Goal: Task Accomplishment & Management: Use online tool/utility

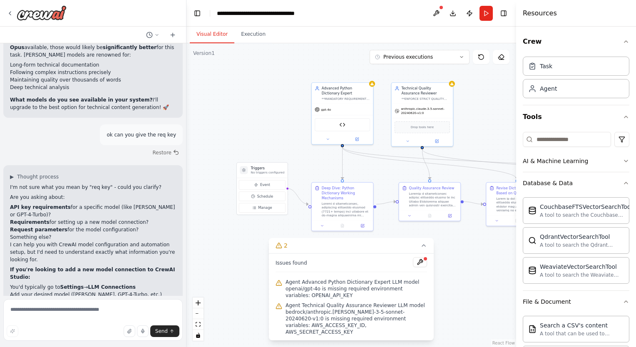
click at [330, 112] on div "gpt-4o" at bounding box center [342, 109] width 61 height 11
click at [359, 140] on button at bounding box center [357, 138] width 28 height 6
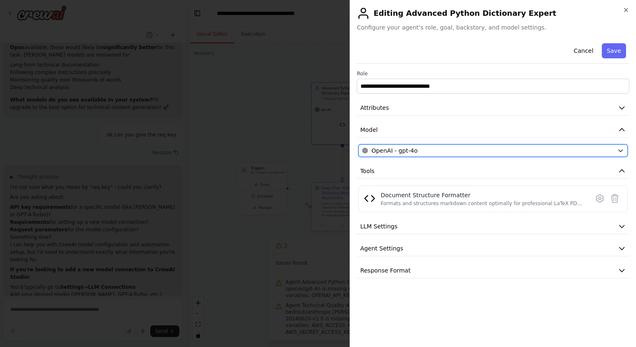
click at [524, 150] on div "OpenAI - gpt-4o" at bounding box center [488, 151] width 252 height 8
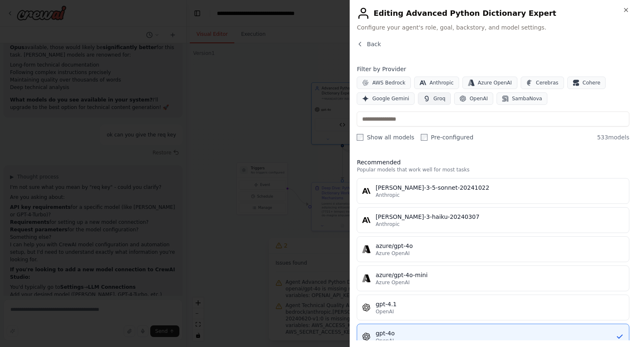
click at [431, 102] on button "Groq" at bounding box center [434, 98] width 33 height 12
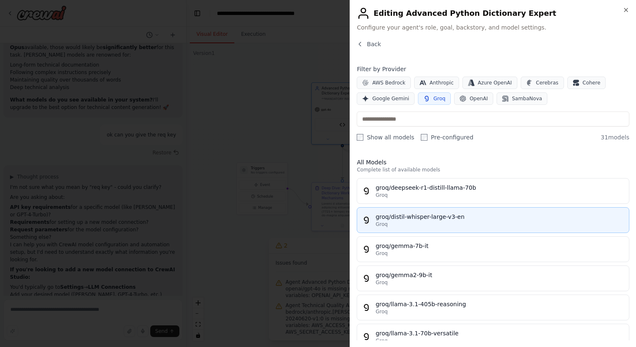
click at [446, 215] on div "groq/distil-whisper-large-v3-en" at bounding box center [500, 217] width 249 height 8
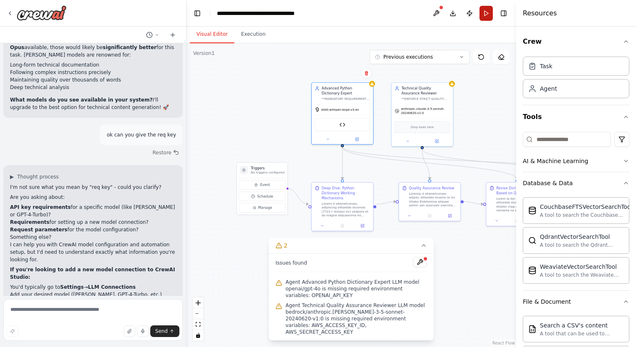
click at [487, 12] on button "Run" at bounding box center [486, 13] width 13 height 15
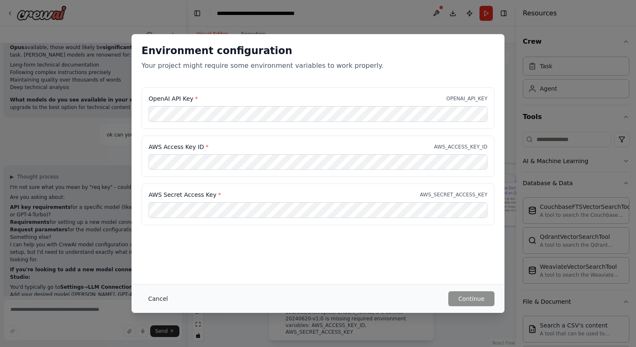
click at [151, 301] on button "Cancel" at bounding box center [158, 298] width 33 height 15
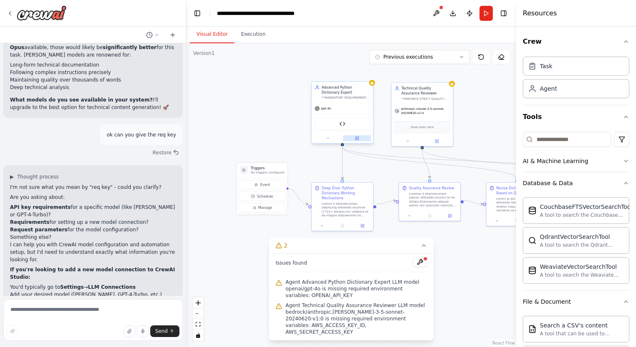
click at [359, 138] on icon at bounding box center [357, 138] width 4 height 4
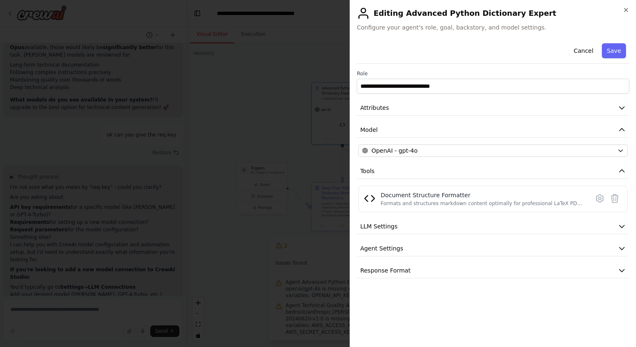
click at [473, 140] on div "**********" at bounding box center [493, 159] width 273 height 239
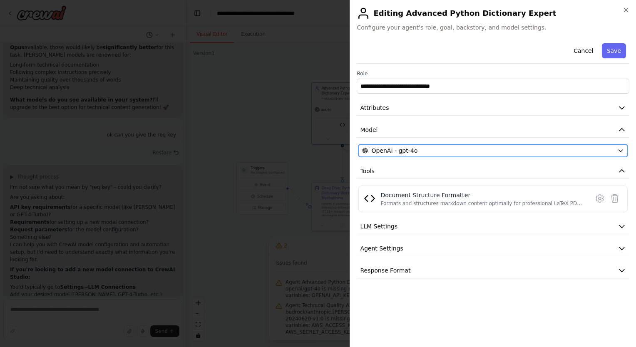
click at [468, 148] on div "OpenAI - gpt-4o" at bounding box center [488, 151] width 252 height 8
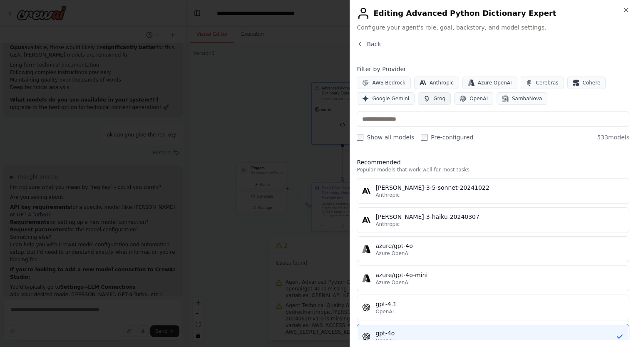
click at [435, 101] on span "Groq" at bounding box center [439, 98] width 12 height 7
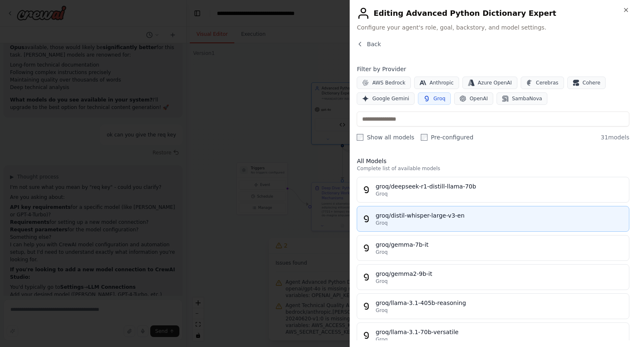
scroll to position [0, 0]
click at [503, 221] on div "Groq" at bounding box center [500, 224] width 249 height 7
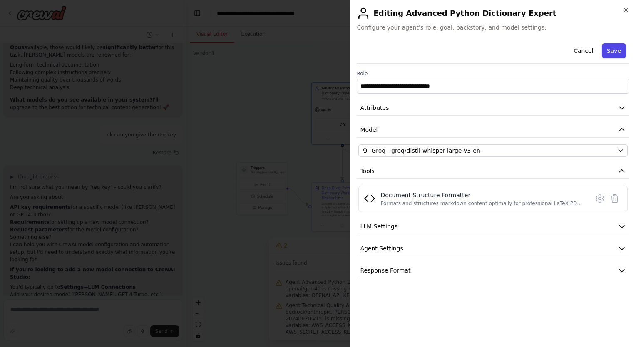
click at [613, 50] on button "Save" at bounding box center [614, 50] width 24 height 15
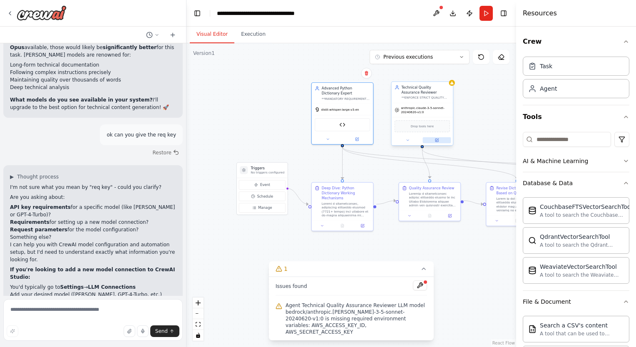
click at [438, 140] on icon at bounding box center [437, 140] width 3 height 3
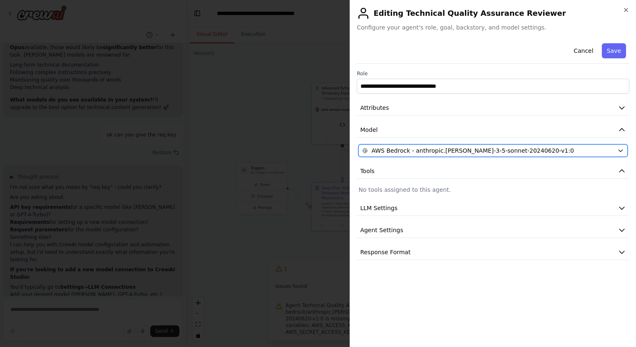
click at [485, 150] on span "AWS Bedrock - anthropic.claude-3-5-sonnet-20240620-v1:0" at bounding box center [472, 151] width 202 height 8
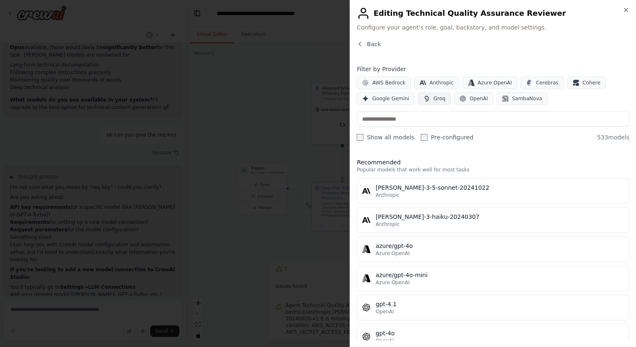
click at [425, 97] on icon "button" at bounding box center [427, 98] width 4 height 5
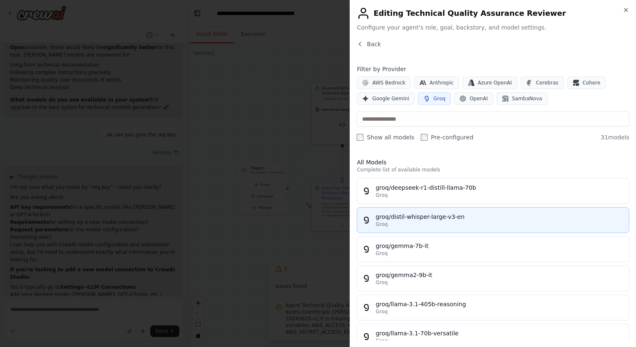
click at [436, 217] on div "groq/distil-whisper-large-v3-en" at bounding box center [500, 217] width 249 height 8
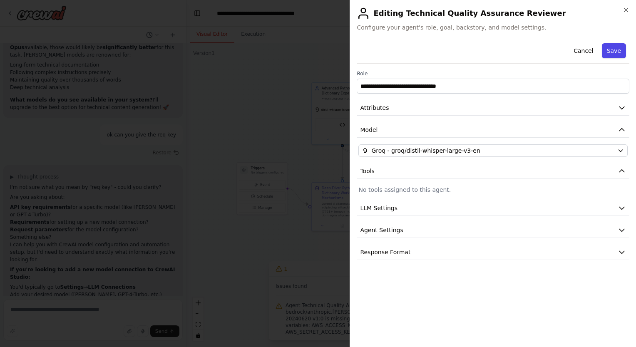
click at [616, 49] on button "Save" at bounding box center [614, 50] width 24 height 15
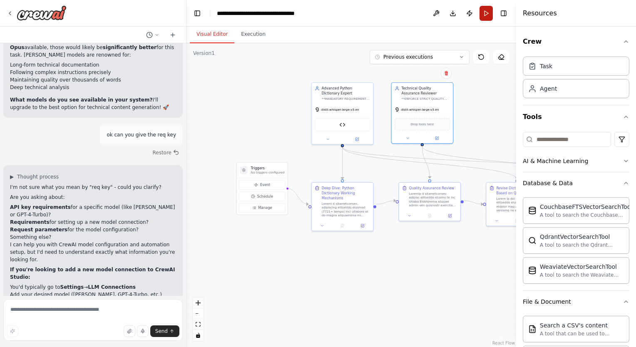
click at [485, 15] on button "Run" at bounding box center [486, 13] width 13 height 15
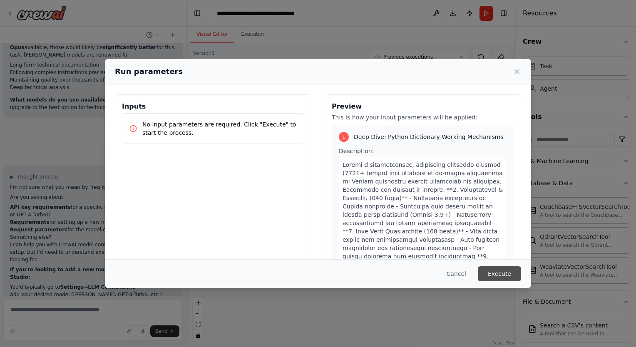
click at [506, 277] on button "Execute" at bounding box center [499, 274] width 43 height 15
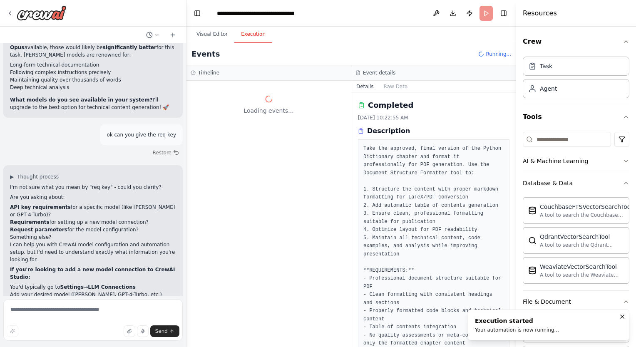
scroll to position [0, 0]
click at [98, 316] on textarea at bounding box center [92, 320] width 179 height 42
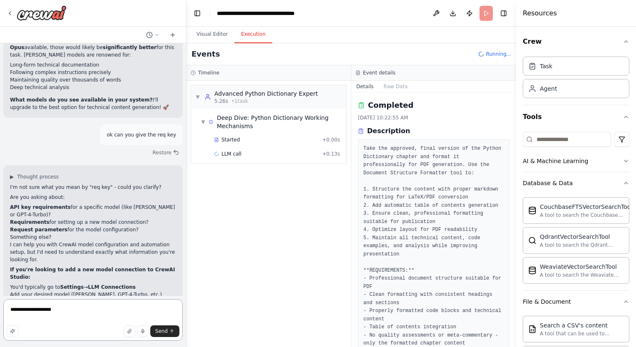
type textarea "**********"
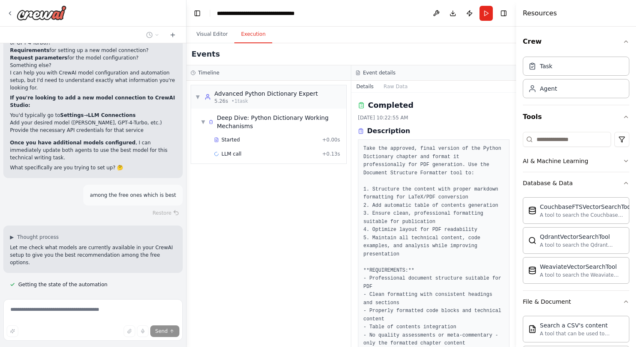
scroll to position [20866, 0]
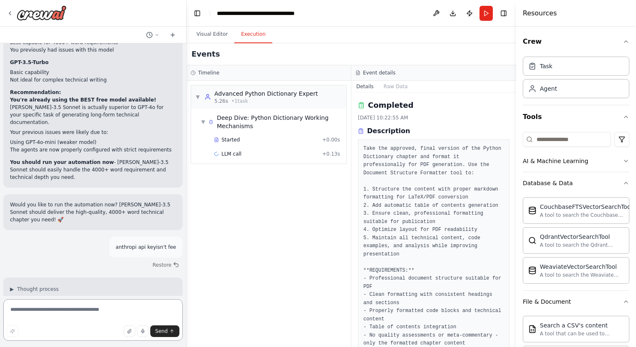
scroll to position [21235, 0]
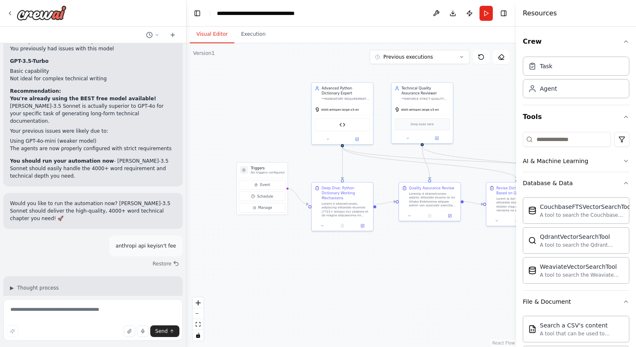
click at [222, 34] on button "Visual Editor" at bounding box center [212, 34] width 45 height 17
click at [350, 113] on div "distil-whisper-large-v3-en" at bounding box center [342, 108] width 61 height 11
click at [356, 139] on icon at bounding box center [357, 138] width 3 height 3
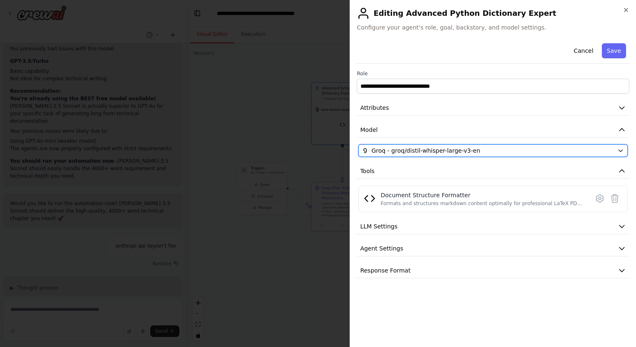
click at [441, 153] on span "Groq - groq/distil-whisper-large-v3-en" at bounding box center [425, 151] width 109 height 8
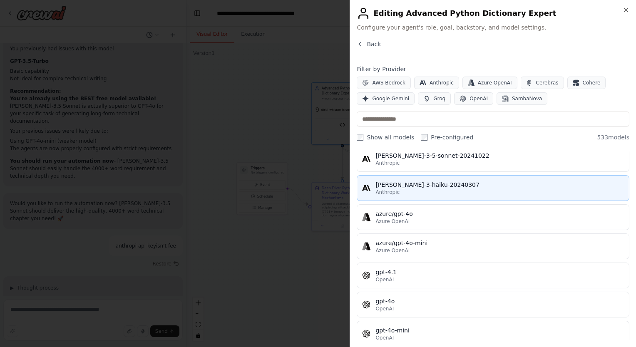
scroll to position [0, 0]
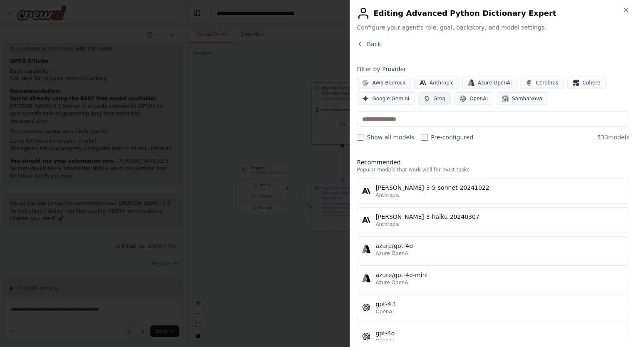
click at [441, 99] on button "Groq" at bounding box center [434, 98] width 33 height 12
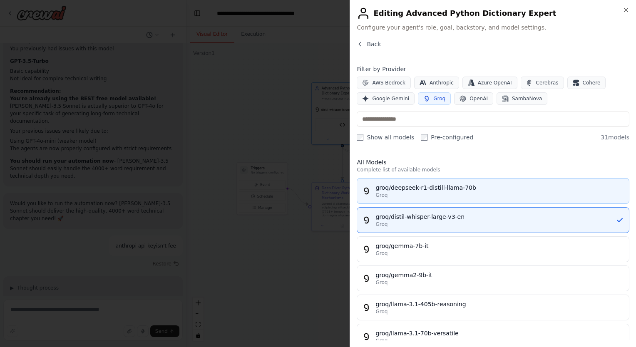
click at [472, 190] on div "groq/deepseek-r1-distill-llama-70b" at bounding box center [500, 188] width 249 height 8
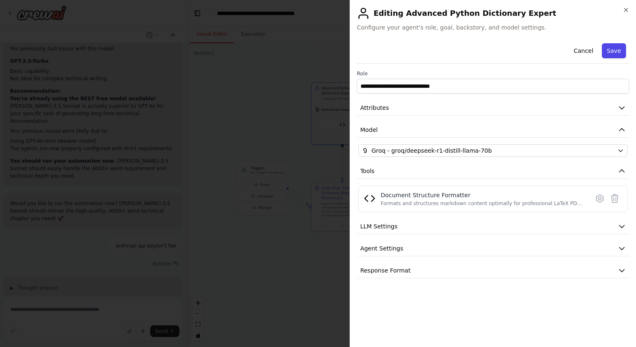
click at [617, 52] on button "Save" at bounding box center [614, 50] width 24 height 15
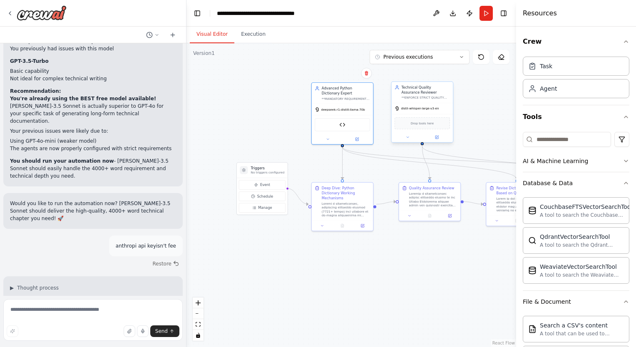
click at [434, 112] on div "distil-whisper-large-v3-en" at bounding box center [422, 108] width 61 height 11
click at [439, 137] on button at bounding box center [437, 138] width 28 height 6
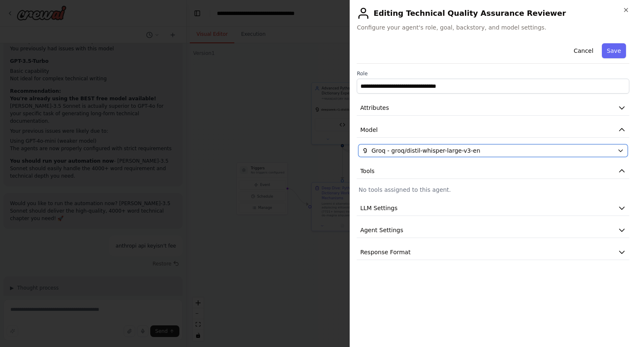
click at [489, 152] on div "Groq - groq/distil-whisper-large-v3-en" at bounding box center [488, 151] width 252 height 8
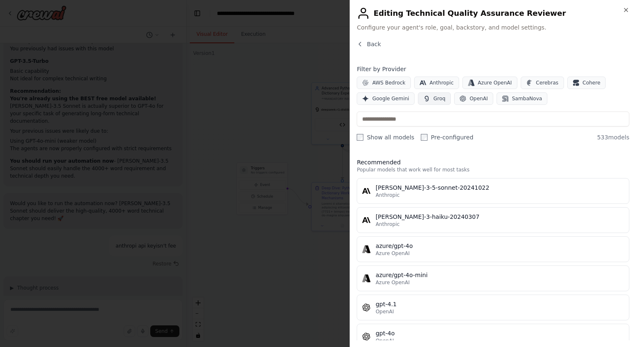
click at [435, 102] on span "Groq" at bounding box center [439, 98] width 12 height 7
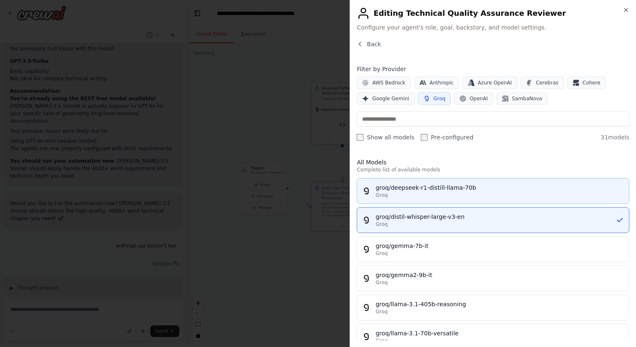
click at [465, 190] on div "groq/deepseek-r1-distill-llama-70b" at bounding box center [500, 188] width 249 height 8
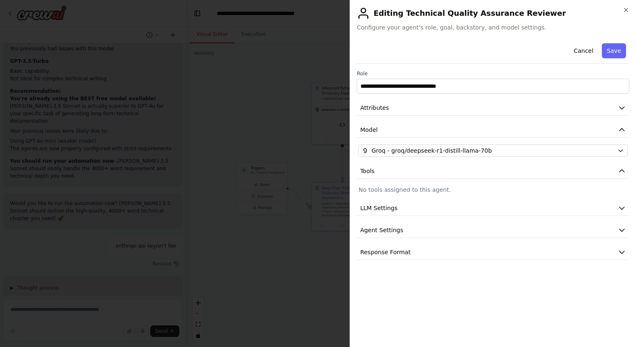
click at [612, 51] on button "Save" at bounding box center [614, 50] width 24 height 15
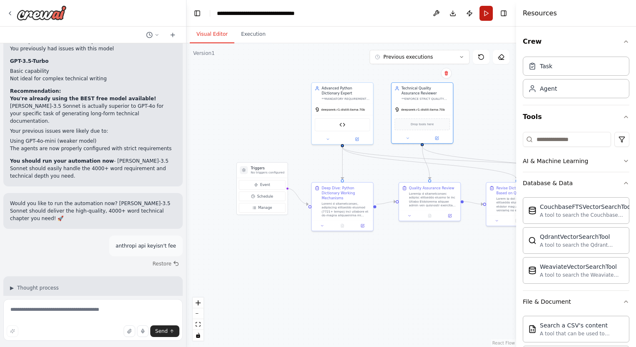
click at [483, 13] on button "Run" at bounding box center [486, 13] width 13 height 15
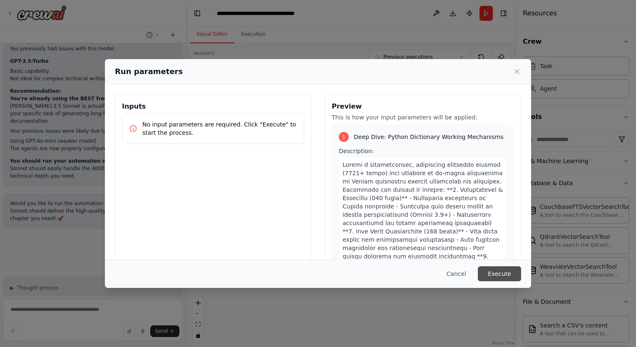
click at [506, 278] on button "Execute" at bounding box center [499, 274] width 43 height 15
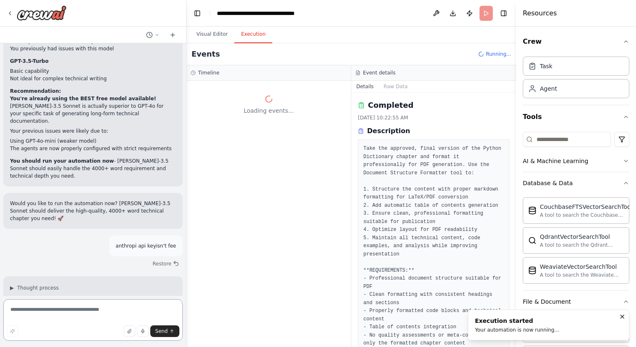
click at [95, 310] on textarea at bounding box center [92, 320] width 179 height 42
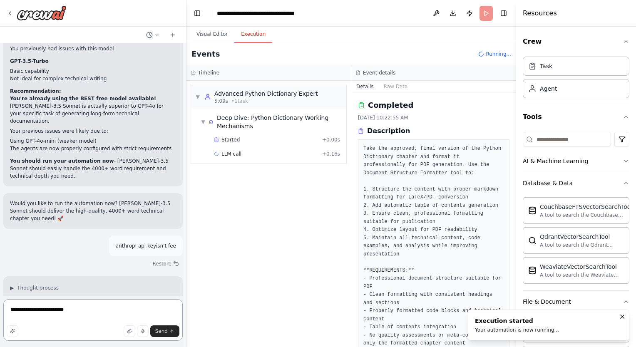
type textarea "**********"
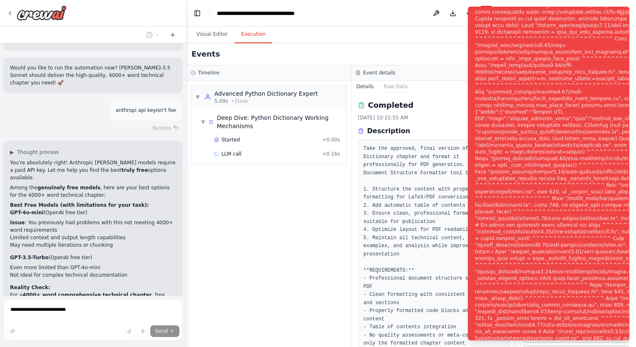
scroll to position [21563, 0]
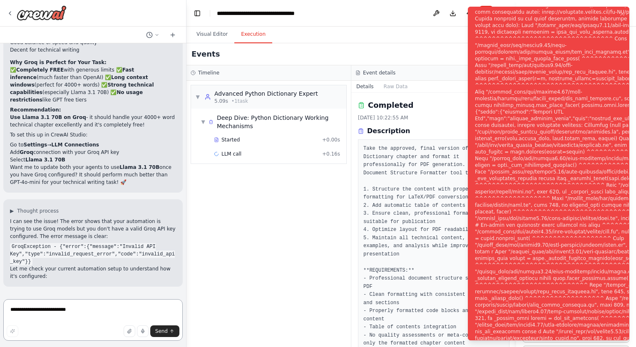
scroll to position [22000, 0]
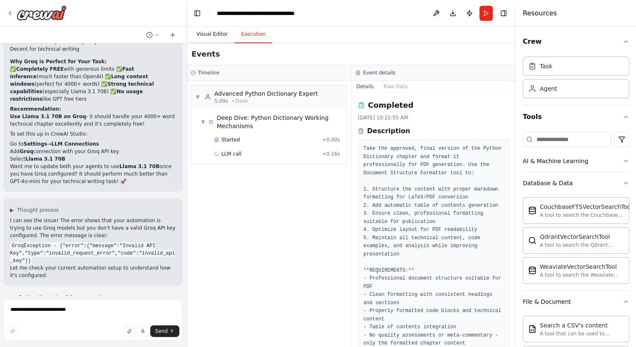
click at [216, 37] on button "Visual Editor" at bounding box center [212, 34] width 45 height 17
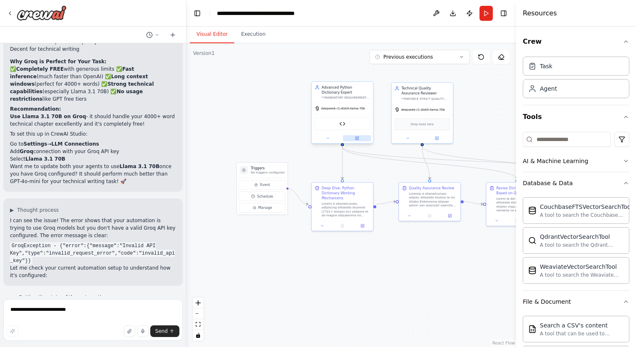
click at [359, 139] on button at bounding box center [357, 138] width 28 height 6
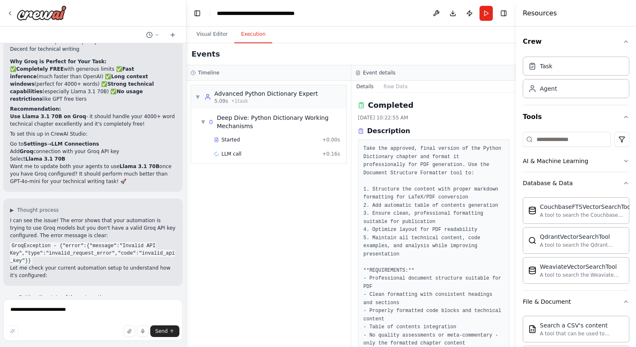
click at [243, 39] on button "Execution" at bounding box center [253, 34] width 38 height 17
click at [100, 310] on textarea "**********" at bounding box center [92, 320] width 179 height 42
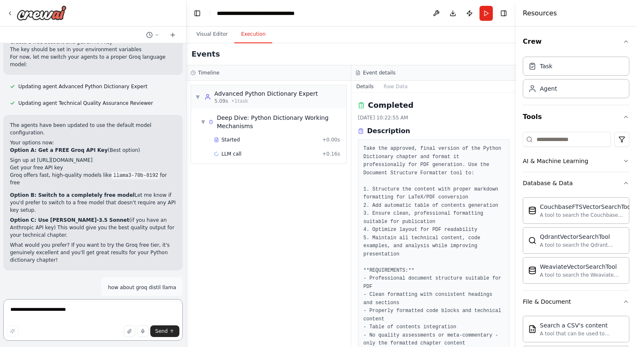
scroll to position [22388, 0]
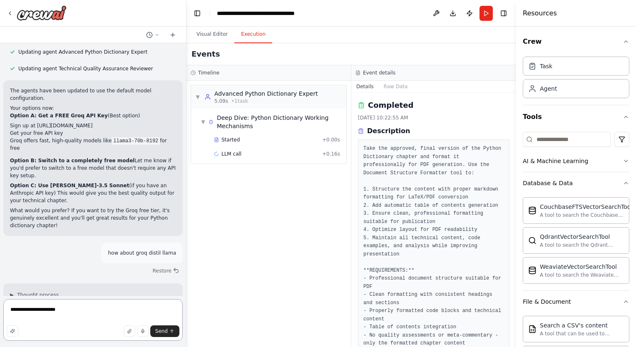
type textarea "**********"
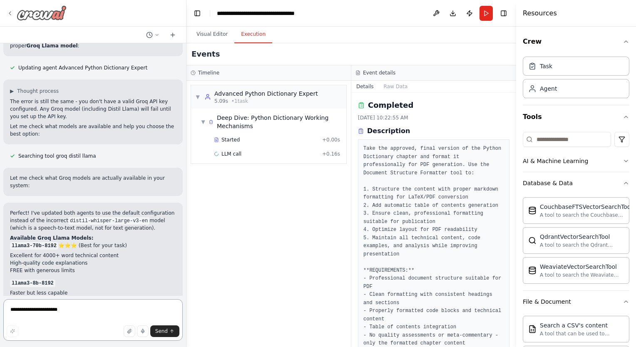
scroll to position [22670, 0]
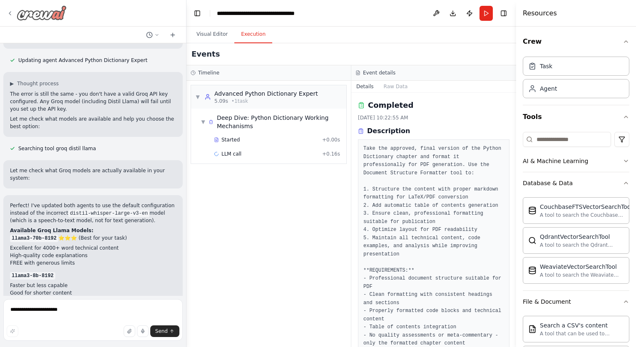
click at [9, 11] on icon at bounding box center [10, 13] width 7 height 7
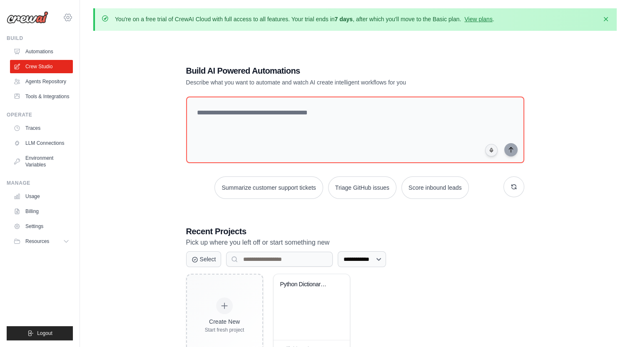
click at [67, 19] on icon at bounding box center [68, 17] width 2 height 2
click at [88, 53] on span "Settings" at bounding box center [104, 51] width 66 height 8
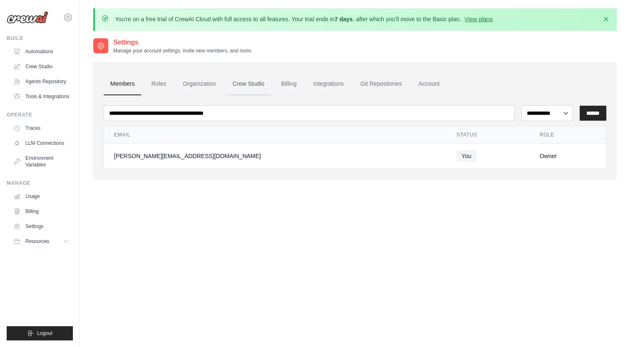
click at [262, 84] on link "Crew Studio" at bounding box center [248, 84] width 45 height 22
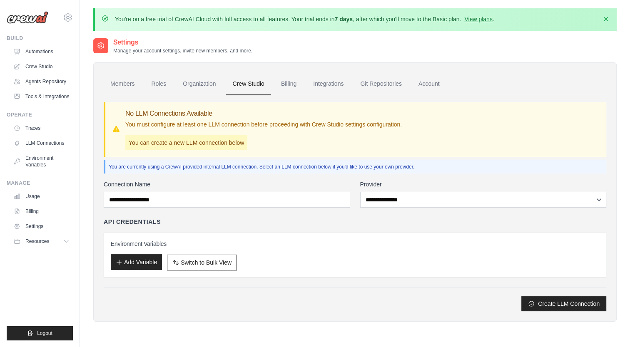
click at [154, 264] on button "Add Variable" at bounding box center [136, 262] width 51 height 16
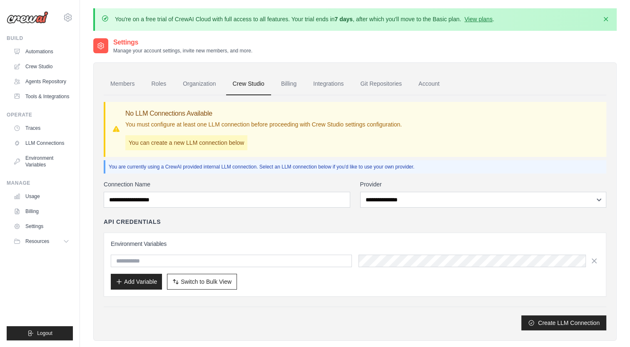
click at [135, 190] on div "Connection Name" at bounding box center [227, 193] width 247 height 27
click at [183, 254] on div "Environment Variables Add Variable Switch to Bulk View Switch to Table View" at bounding box center [355, 265] width 488 height 50
click at [182, 261] on input "text" at bounding box center [231, 261] width 241 height 12
type input "****"
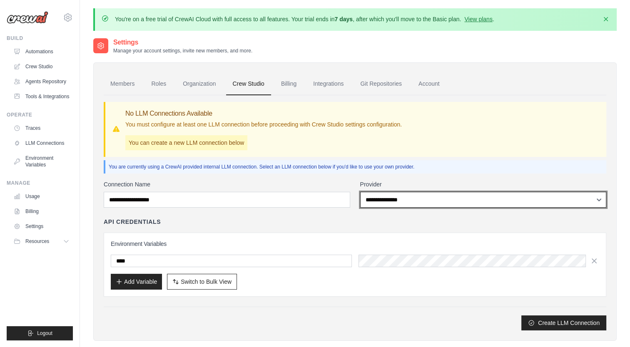
click at [414, 200] on select "**********" at bounding box center [483, 200] width 247 height 16
click at [433, 199] on select "**********" at bounding box center [483, 200] width 247 height 16
click at [433, 201] on select "**********" at bounding box center [483, 200] width 247 height 16
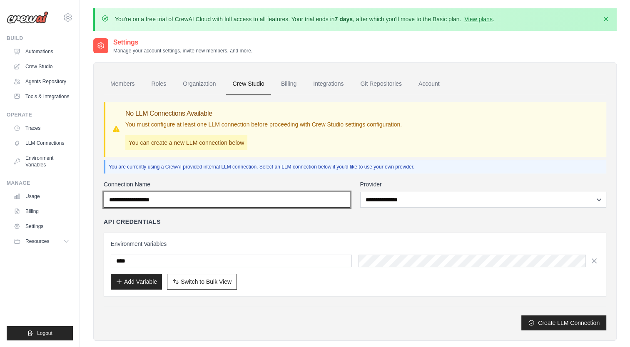
click at [338, 200] on input "Connection Name" at bounding box center [227, 200] width 247 height 16
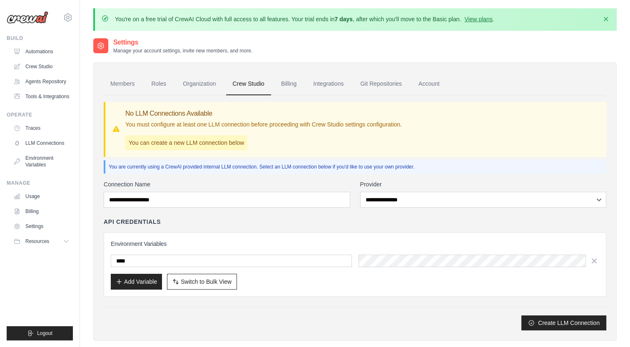
click at [393, 207] on div "**********" at bounding box center [355, 255] width 503 height 150
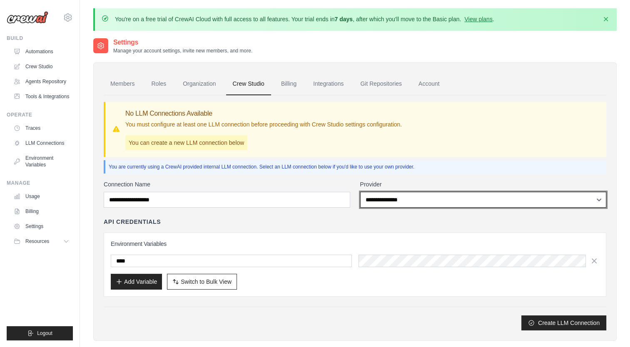
click at [404, 201] on select "**********" at bounding box center [483, 200] width 247 height 16
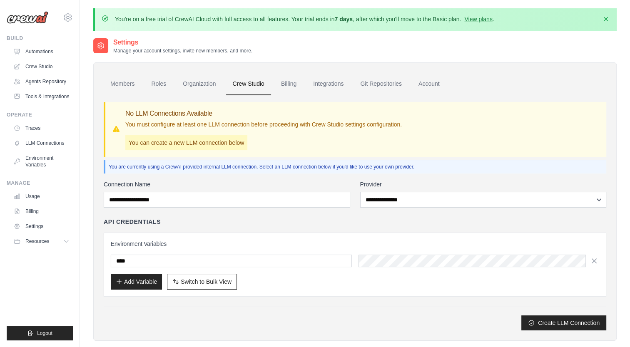
click at [350, 220] on div "API Credentials" at bounding box center [355, 222] width 503 height 8
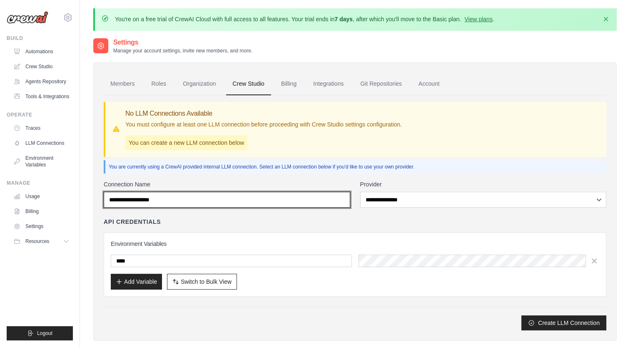
click at [316, 202] on input "Connection Name" at bounding box center [227, 200] width 247 height 16
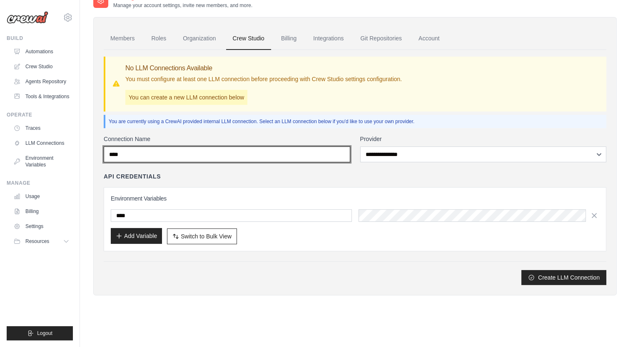
type input "****"
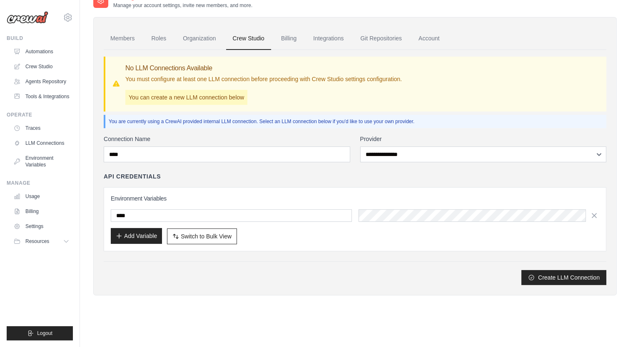
click at [142, 237] on button "Add Variable" at bounding box center [136, 236] width 51 height 16
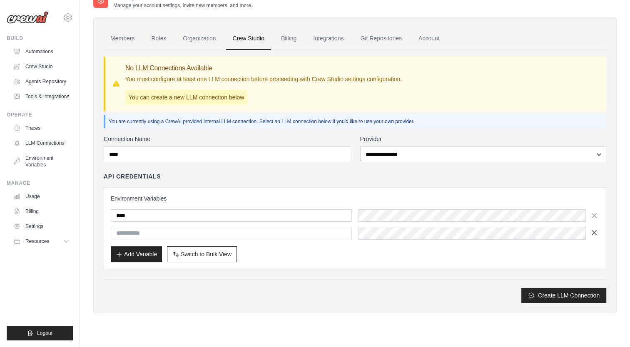
click at [595, 234] on icon "button" at bounding box center [594, 233] width 8 height 8
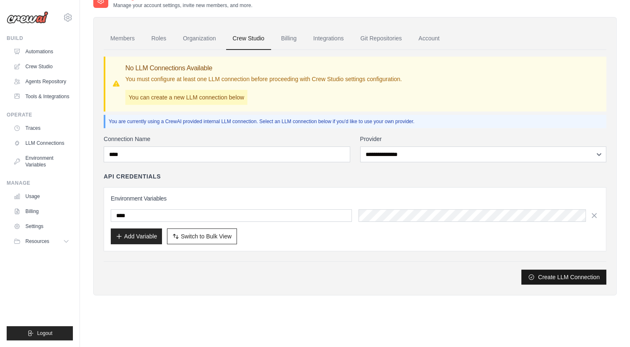
click at [575, 276] on button "Create LLM Connection" at bounding box center [563, 277] width 85 height 15
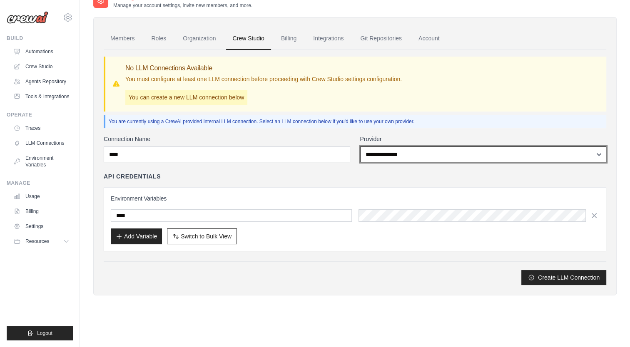
click at [480, 159] on select "**********" at bounding box center [483, 155] width 247 height 16
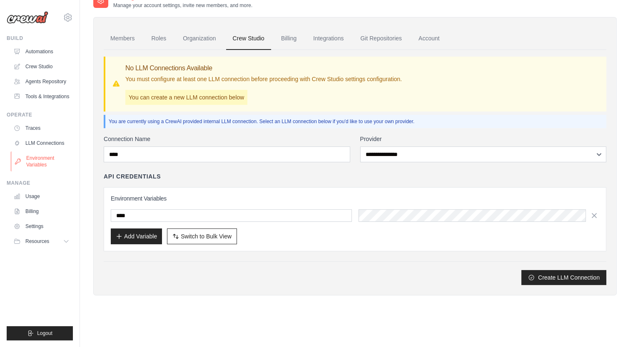
click at [30, 172] on link "Environment Variables" at bounding box center [42, 162] width 63 height 20
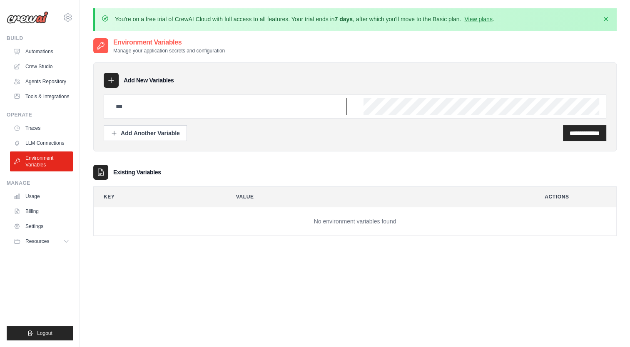
click at [137, 105] on input "text" at bounding box center [229, 106] width 236 height 17
click at [223, 107] on input "****" at bounding box center [229, 106] width 236 height 17
type input "**********"
click at [590, 137] on div "**********" at bounding box center [584, 133] width 43 height 16
click at [570, 136] on input "**********" at bounding box center [585, 133] width 30 height 8
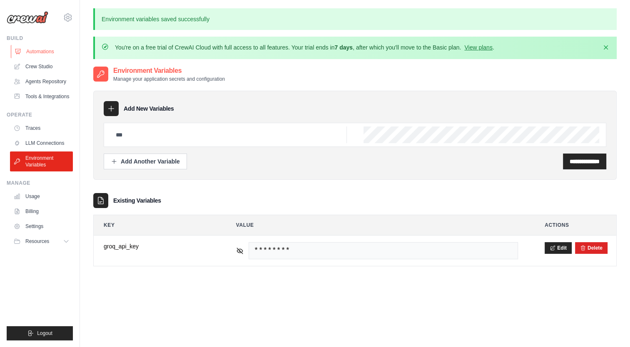
click at [45, 52] on link "Automations" at bounding box center [42, 51] width 63 height 13
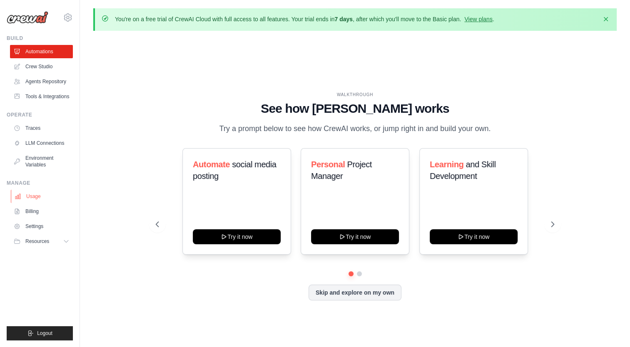
click at [43, 201] on link "Usage" at bounding box center [42, 196] width 63 height 13
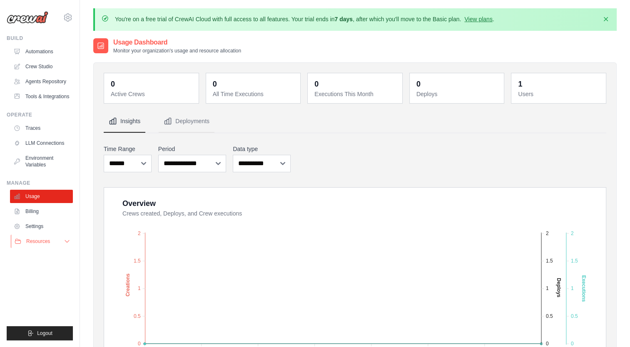
click at [52, 247] on button "Resources" at bounding box center [42, 241] width 63 height 13
click at [47, 97] on link "Tools & Integrations" at bounding box center [42, 96] width 63 height 13
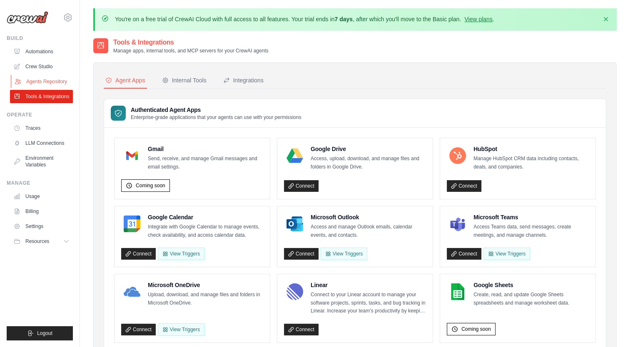
click at [32, 77] on link "Agents Repository" at bounding box center [42, 81] width 63 height 13
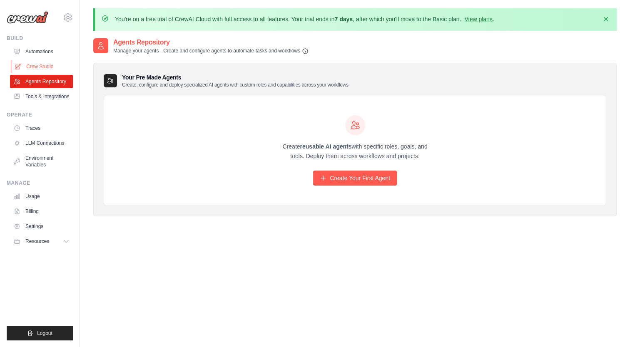
click at [54, 62] on link "Crew Studio" at bounding box center [42, 66] width 63 height 13
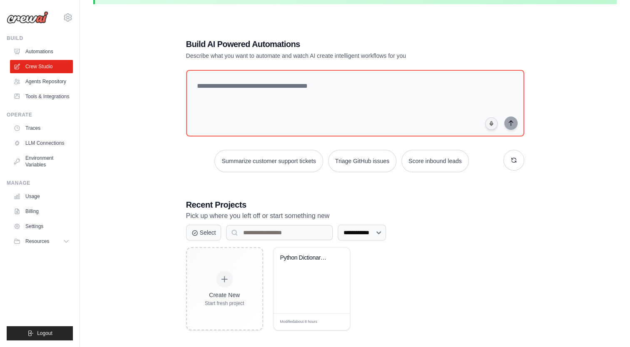
scroll to position [27, 0]
click at [294, 272] on div "Python Dictionary Deep Dive Generat..." at bounding box center [312, 280] width 76 height 66
click at [41, 168] on link "Environment Variables" at bounding box center [42, 162] width 63 height 20
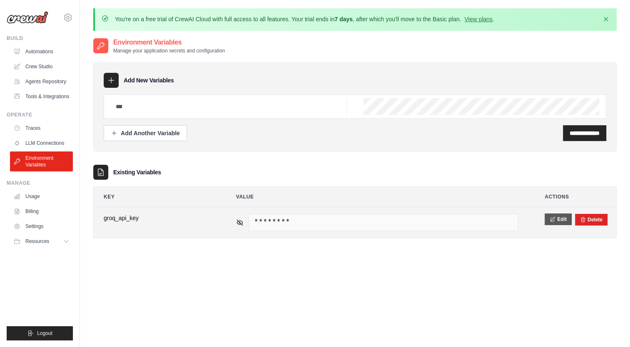
click at [557, 215] on button "Edit" at bounding box center [558, 220] width 27 height 12
type input "*"
type input "**********"
click at [552, 219] on button "Save" at bounding box center [556, 220] width 22 height 12
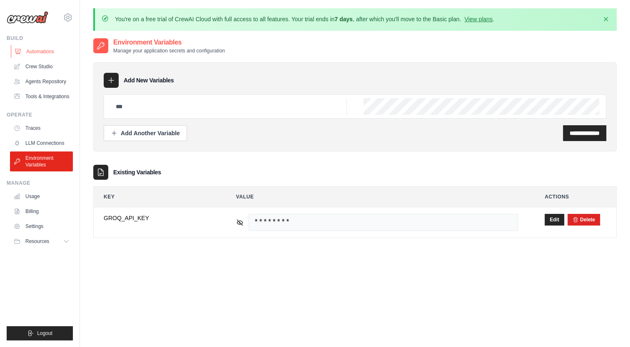
click at [52, 54] on link "Automations" at bounding box center [42, 51] width 63 height 13
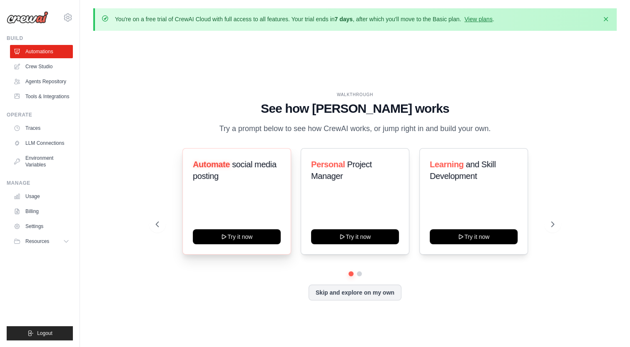
scroll to position [29, 0]
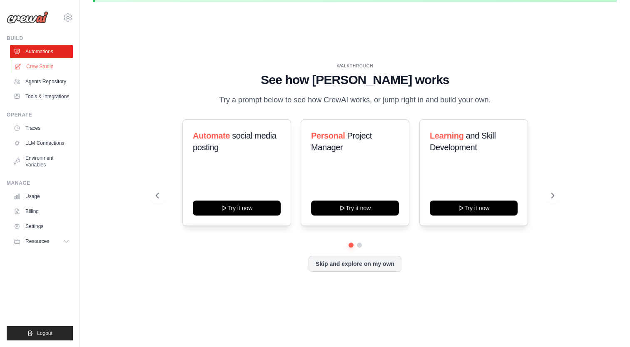
click at [46, 68] on link "Crew Studio" at bounding box center [42, 66] width 63 height 13
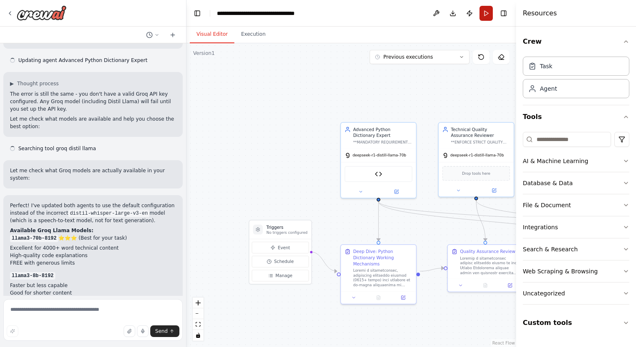
click at [485, 20] on button "Run" at bounding box center [486, 13] width 13 height 15
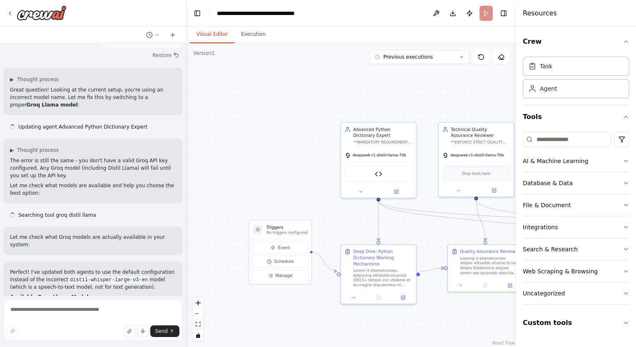
scroll to position [22670, 0]
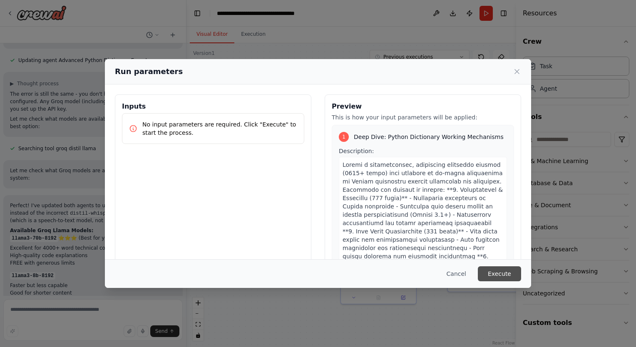
click at [488, 273] on button "Execute" at bounding box center [499, 274] width 43 height 15
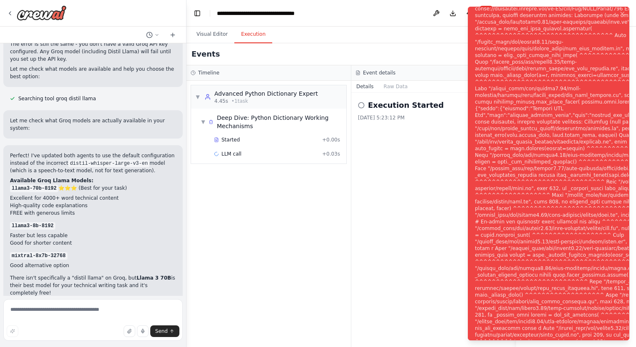
scroll to position [22737, 0]
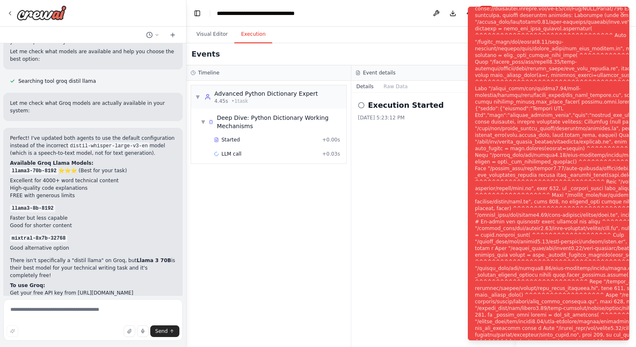
drag, startPoint x: 556, startPoint y: 135, endPoint x: 559, endPoint y: 153, distance: 19.0
click at [559, 153] on div "Notifications (F8)" at bounding box center [592, 178] width 234 height 546
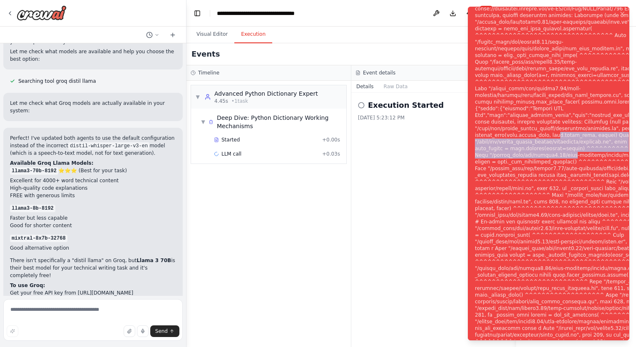
click at [536, 132] on div "Notifications (F8)" at bounding box center [592, 178] width 234 height 546
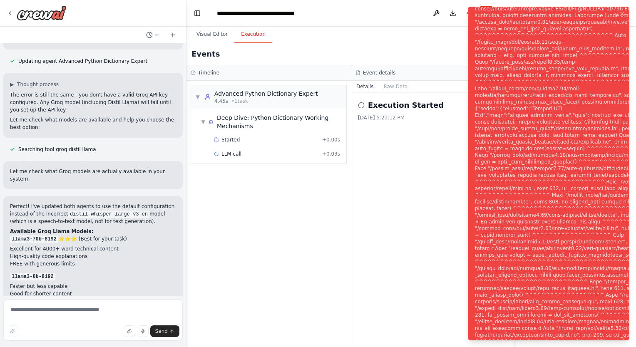
scroll to position [22669, 0]
click at [25, 16] on img at bounding box center [42, 12] width 50 height 15
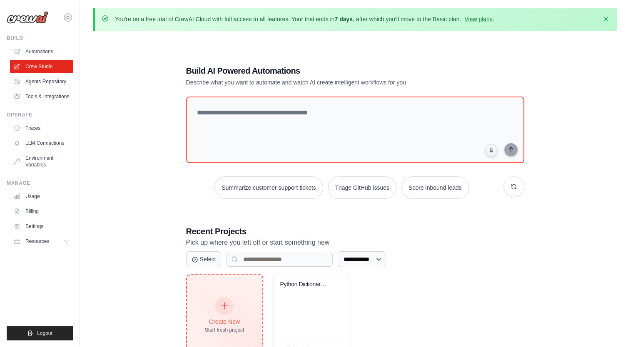
scroll to position [45, 0]
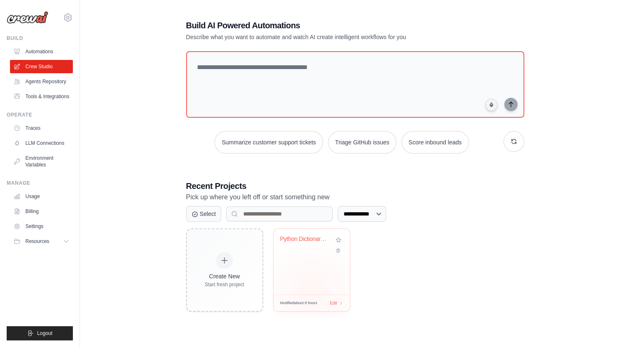
click at [311, 291] on div "Python Dictionary Deep Dive Generat..." at bounding box center [312, 262] width 76 height 66
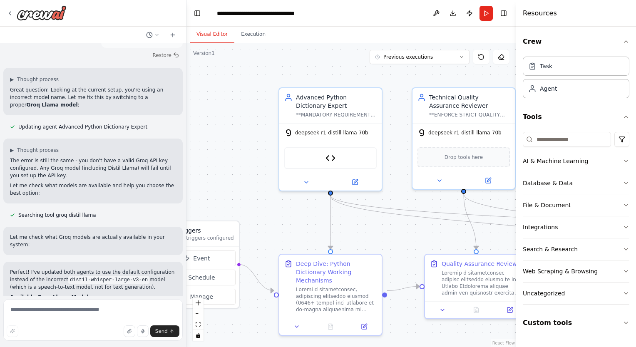
scroll to position [22670, 0]
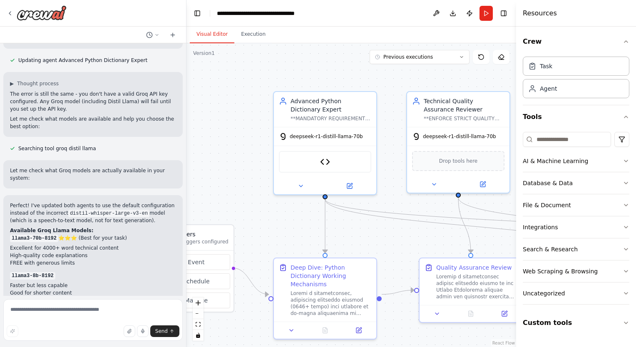
drag, startPoint x: 349, startPoint y: 193, endPoint x: 269, endPoint y: 199, distance: 80.2
click at [269, 199] on div ".deletable-edge-delete-btn { width: 20px; height: 20px; border: 0px solid #ffff…" at bounding box center [352, 195] width 330 height 304
click at [485, 15] on button "Run" at bounding box center [486, 13] width 13 height 15
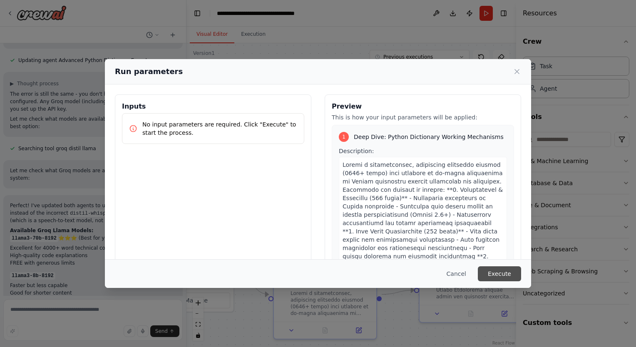
click at [494, 273] on button "Execute" at bounding box center [499, 274] width 43 height 15
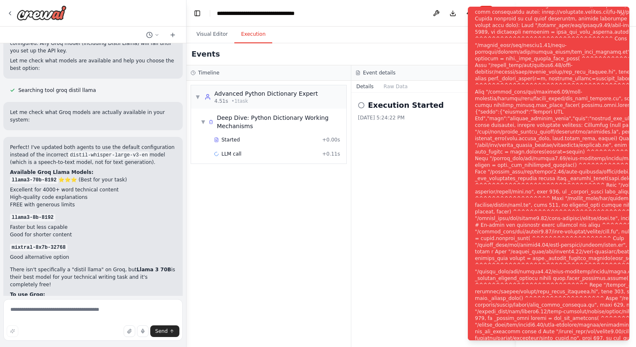
scroll to position [22737, 0]
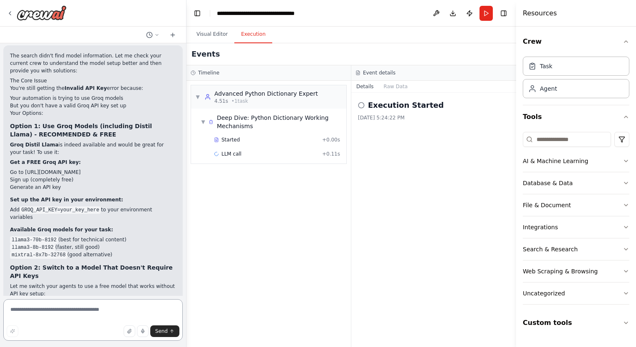
scroll to position [23098, 0]
type textarea "**********"
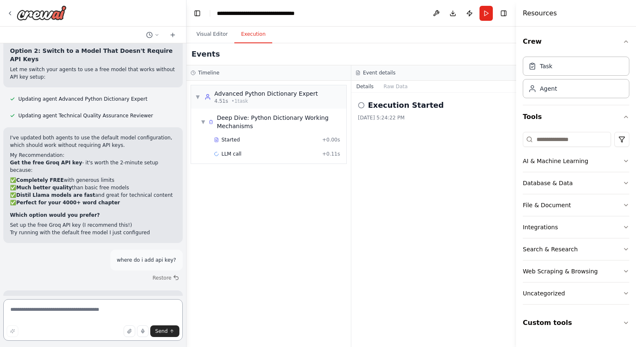
scroll to position [23371, 0]
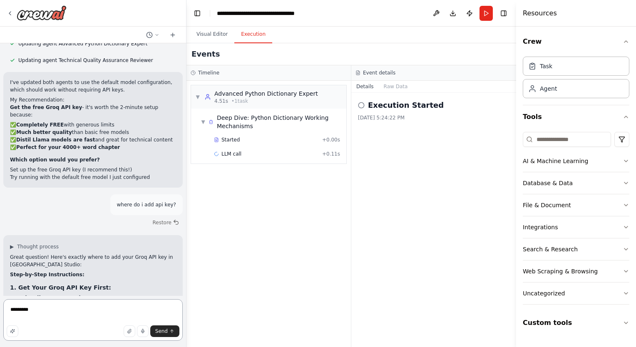
type textarea "*********"
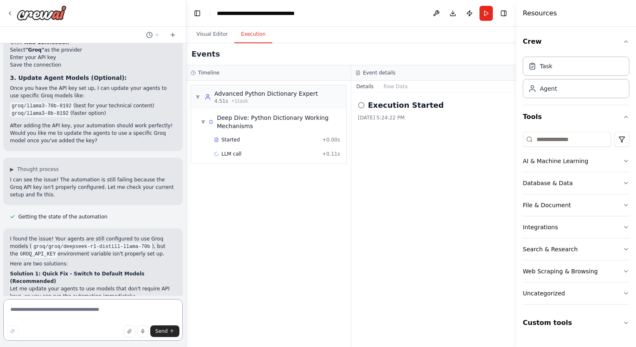
scroll to position [23765, 0]
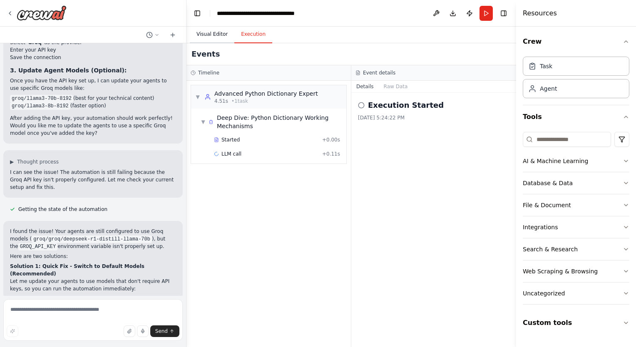
click at [209, 35] on button "Visual Editor" at bounding box center [212, 34] width 45 height 17
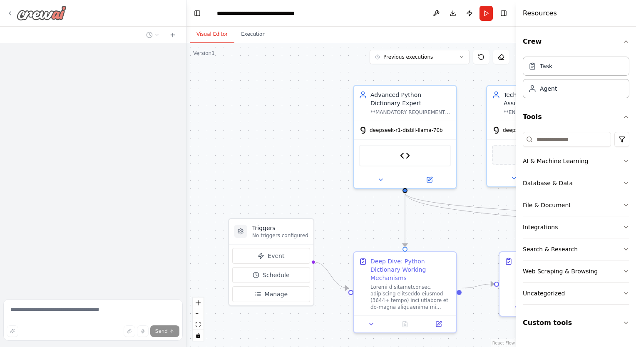
click at [19, 18] on img at bounding box center [42, 12] width 50 height 15
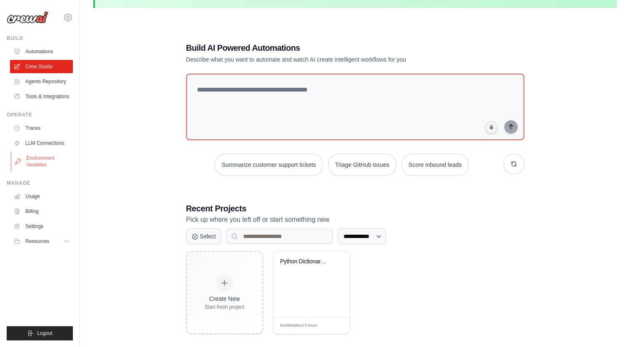
click at [49, 171] on link "Environment Variables" at bounding box center [42, 162] width 63 height 20
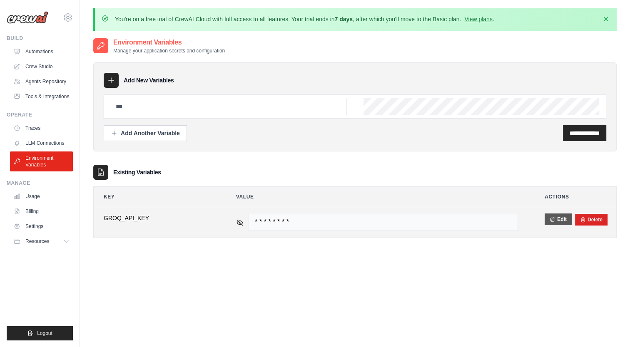
click at [554, 219] on icon at bounding box center [553, 220] width 6 height 6
click at [555, 219] on button "Save" at bounding box center [556, 220] width 22 height 12
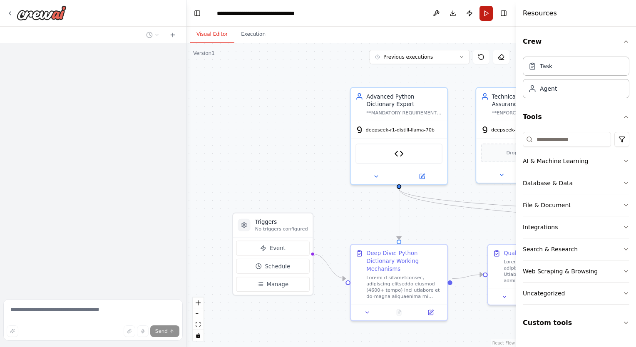
click at [491, 12] on button "Run" at bounding box center [486, 13] width 13 height 15
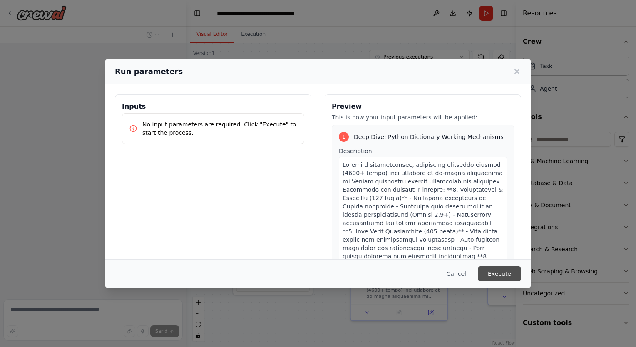
click at [494, 273] on button "Execute" at bounding box center [499, 274] width 43 height 15
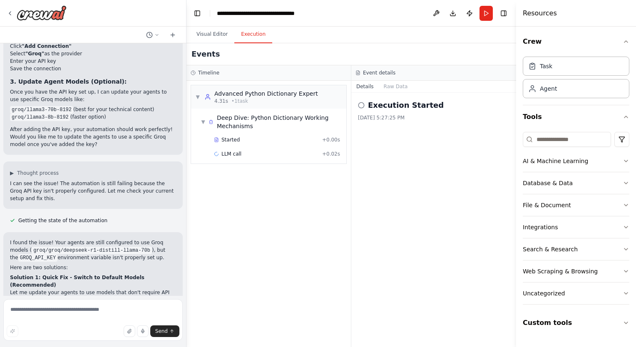
scroll to position [23765, 0]
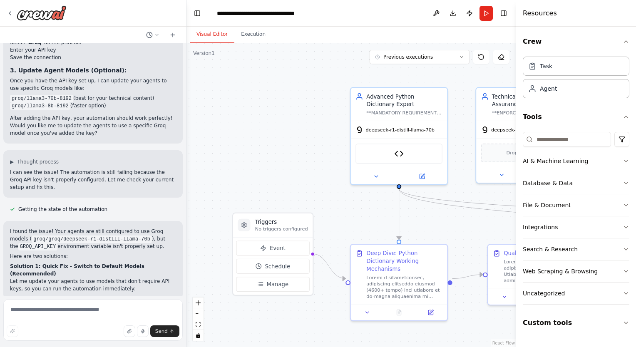
click at [218, 37] on button "Visual Editor" at bounding box center [212, 34] width 45 height 17
click at [416, 134] on div "deepseek-r1-distill-llama-70b" at bounding box center [399, 128] width 97 height 17
click at [423, 175] on icon at bounding box center [422, 175] width 5 height 5
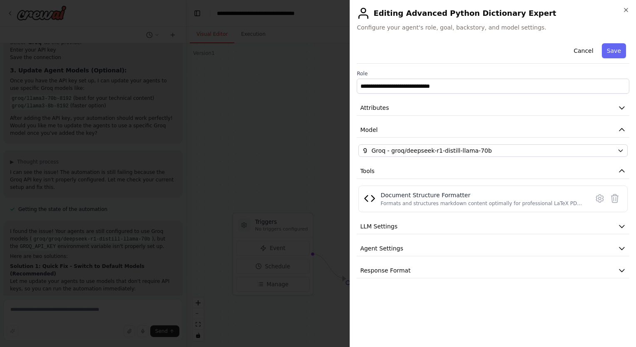
click at [476, 143] on div "**********" at bounding box center [493, 159] width 273 height 239
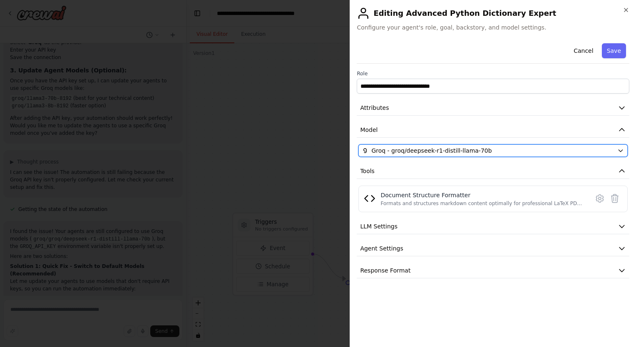
click at [479, 147] on span "Groq - groq/deepseek-r1-distill-llama-70b" at bounding box center [431, 151] width 120 height 8
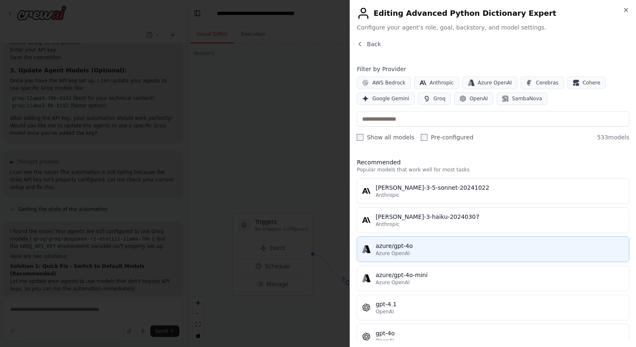
click at [435, 255] on div "Azure OpenAI" at bounding box center [500, 253] width 249 height 7
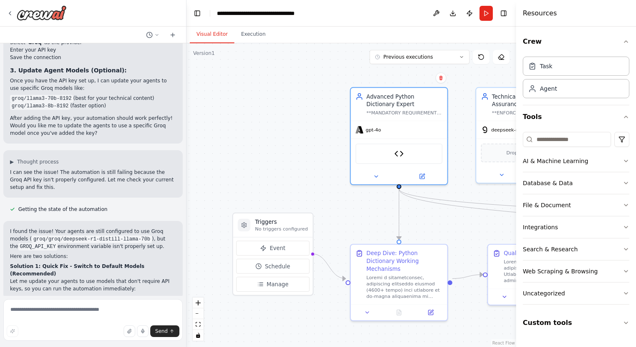
drag, startPoint x: 363, startPoint y: 204, endPoint x: 267, endPoint y: 157, distance: 106.9
click at [267, 157] on div ".deletable-edge-delete-btn { width: 20px; height: 20px; border: 0px solid #ffff…" at bounding box center [352, 195] width 330 height 304
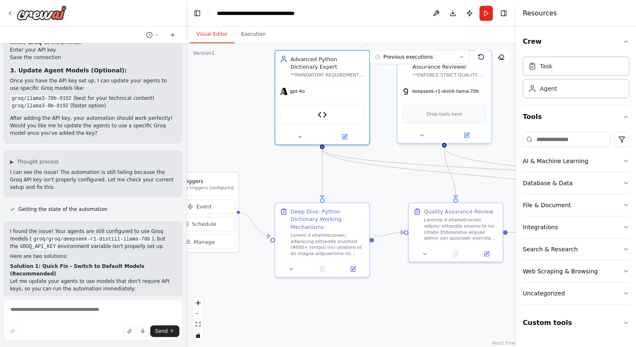
drag, startPoint x: 267, startPoint y: 157, endPoint x: 290, endPoint y: 163, distance: 24.0
click at [290, 163] on div ".deletable-edge-delete-btn { width: 20px; height: 20px; border: 0px solid #ffff…" at bounding box center [352, 195] width 330 height 304
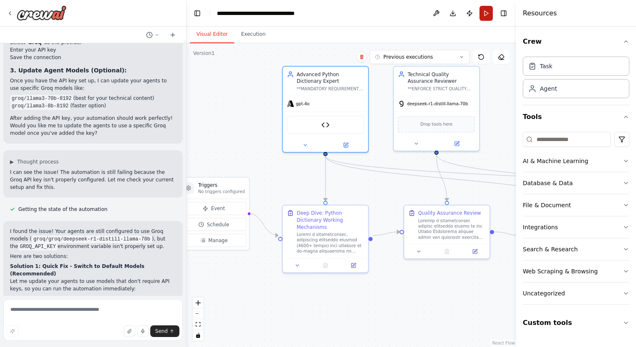
click at [483, 17] on button "Run" at bounding box center [486, 13] width 13 height 15
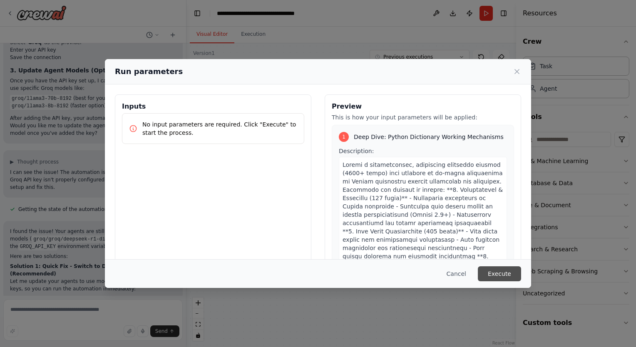
click at [512, 276] on button "Execute" at bounding box center [499, 274] width 43 height 15
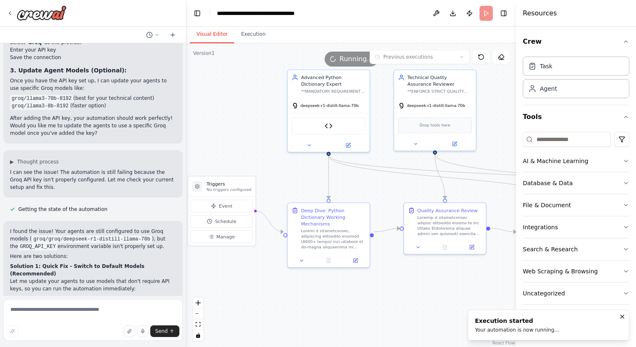
click at [216, 37] on button "Visual Editor" at bounding box center [212, 34] width 45 height 17
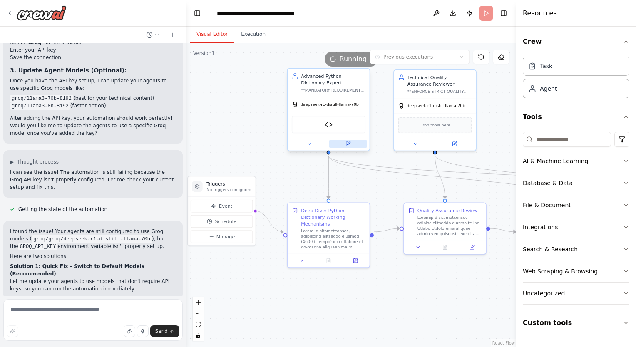
click at [352, 144] on button at bounding box center [347, 144] width 37 height 8
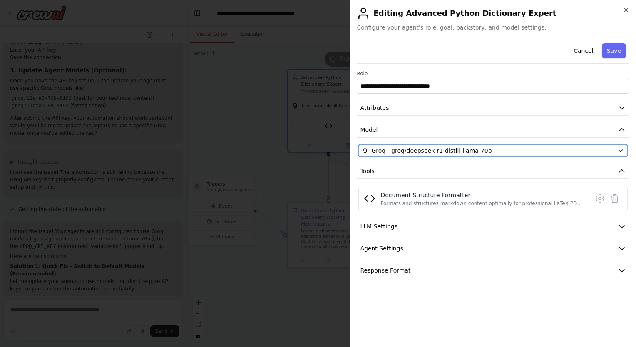
click at [521, 152] on div "Groq - groq/deepseek-r1-distill-llama-70b" at bounding box center [488, 151] width 252 height 8
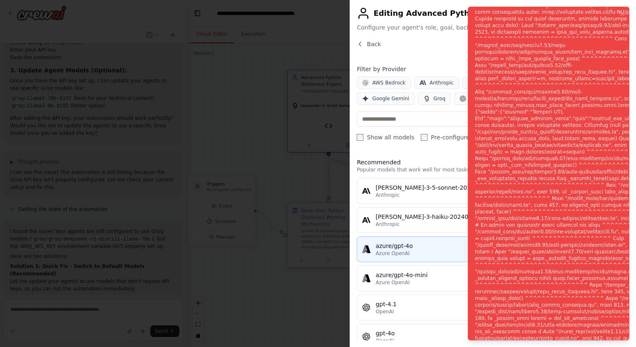
click at [434, 251] on div "Azure OpenAI" at bounding box center [500, 253] width 249 height 7
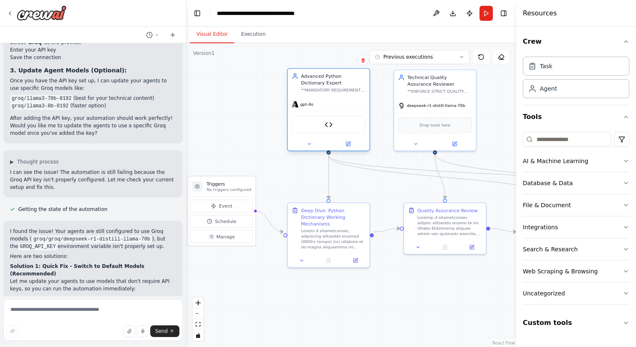
click at [349, 126] on div "Document Structure Formatter" at bounding box center [329, 124] width 74 height 17
click at [351, 145] on button at bounding box center [347, 144] width 37 height 8
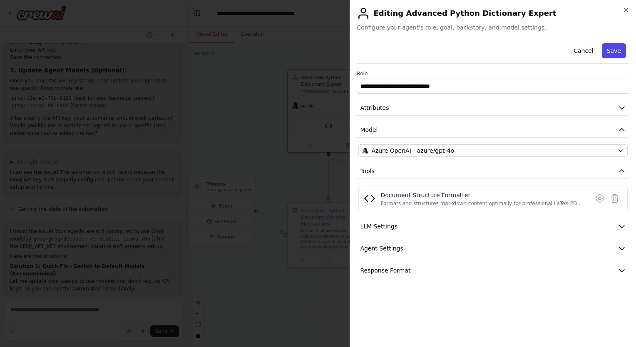
click at [611, 50] on button "Save" at bounding box center [614, 50] width 24 height 15
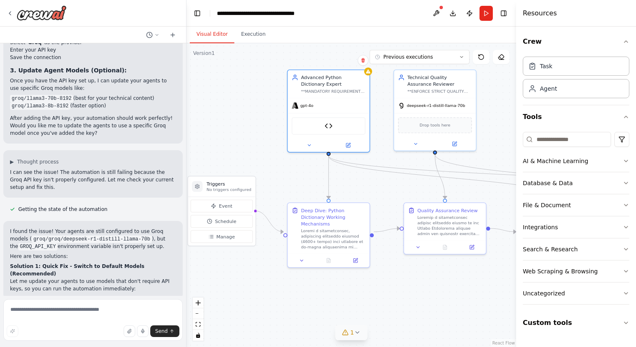
click at [356, 338] on button "1" at bounding box center [352, 332] width 32 height 15
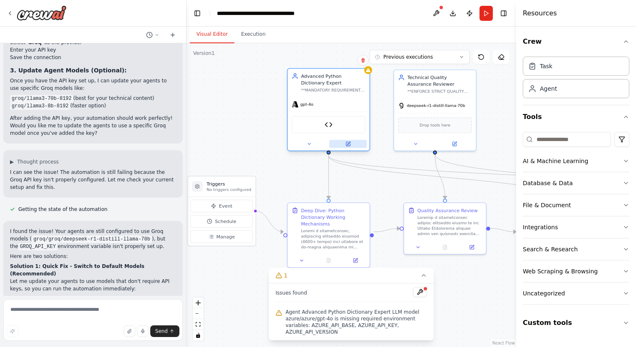
click at [351, 145] on button at bounding box center [347, 144] width 37 height 8
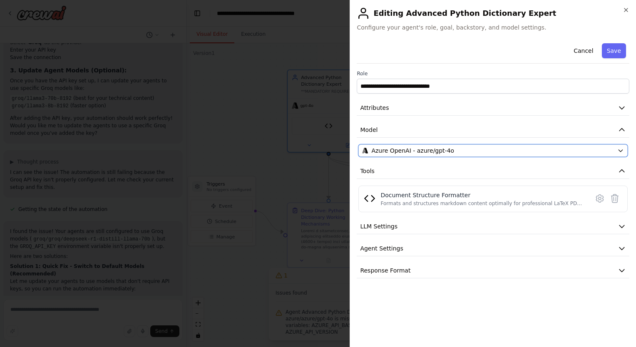
click at [461, 149] on div "Azure OpenAI - azure/gpt-4o" at bounding box center [488, 151] width 252 height 8
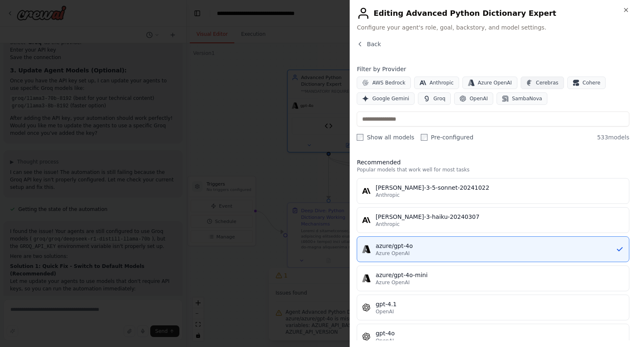
click at [541, 80] on span "Cerebras" at bounding box center [547, 83] width 22 height 7
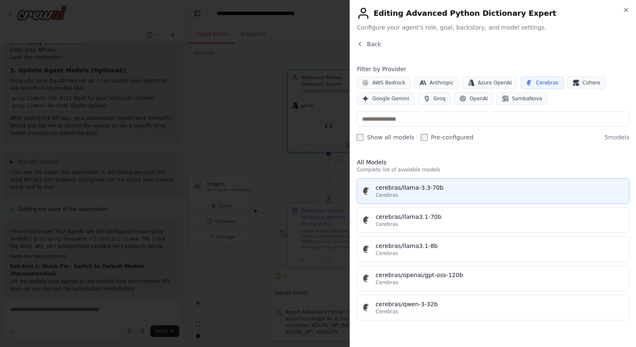
click at [487, 190] on div "cerebras/llama-3.3-70b" at bounding box center [500, 188] width 249 height 8
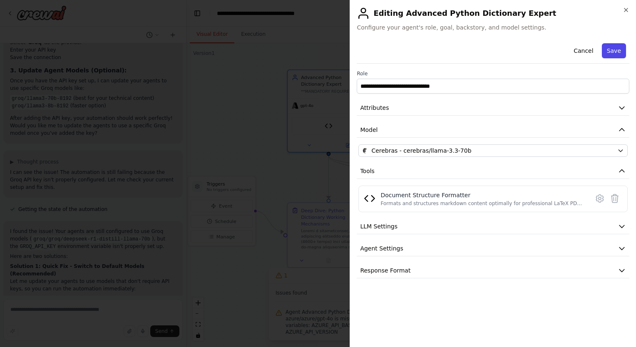
click at [614, 53] on button "Save" at bounding box center [614, 50] width 24 height 15
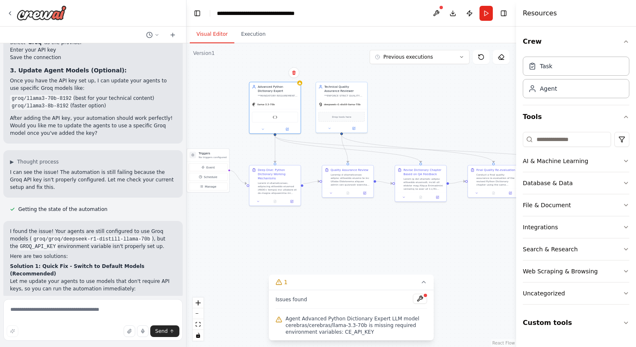
drag, startPoint x: 306, startPoint y: 177, endPoint x: 261, endPoint y: 154, distance: 50.7
click at [261, 154] on div ".deletable-edge-delete-btn { width: 20px; height: 20px; border: 0px solid #ffff…" at bounding box center [352, 195] width 330 height 304
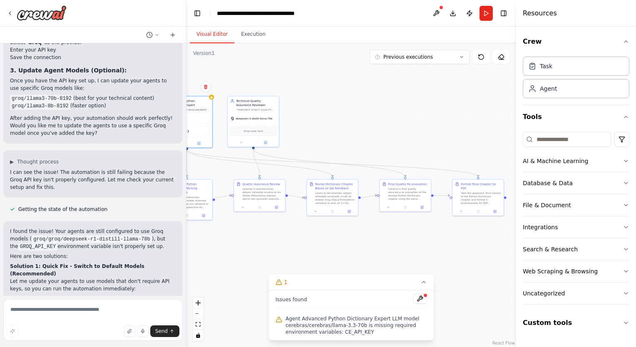
drag, startPoint x: 408, startPoint y: 130, endPoint x: 319, endPoint y: 144, distance: 89.4
click at [319, 144] on div ".deletable-edge-delete-btn { width: 20px; height: 20px; border: 0px solid #ffff…" at bounding box center [352, 195] width 330 height 304
click at [555, 72] on div "Task" at bounding box center [576, 65] width 107 height 19
click at [538, 72] on div "Task" at bounding box center [576, 65] width 107 height 19
click at [488, 15] on button "Run" at bounding box center [486, 13] width 13 height 15
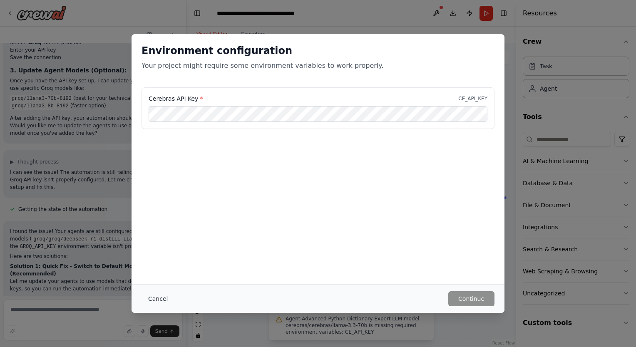
click at [164, 304] on button "Cancel" at bounding box center [158, 298] width 33 height 15
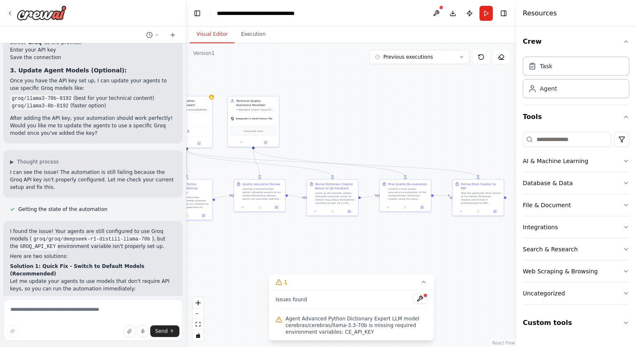
drag, startPoint x: 315, startPoint y: 138, endPoint x: 344, endPoint y: 138, distance: 28.7
click at [371, 135] on div ".deletable-edge-delete-btn { width: 20px; height: 20px; border: 0px solid #ffff…" at bounding box center [352, 195] width 330 height 304
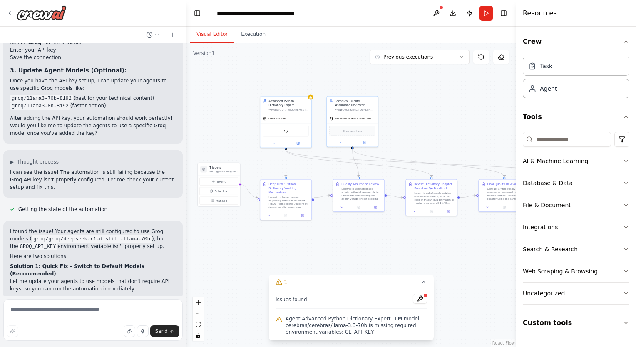
drag, startPoint x: 237, startPoint y: 241, endPoint x: 285, endPoint y: 245, distance: 48.5
click at [285, 245] on div ".deletable-edge-delete-btn { width: 20px; height: 20px; border: 0px solid #ffff…" at bounding box center [352, 195] width 330 height 304
click at [305, 143] on button at bounding box center [303, 143] width 24 height 5
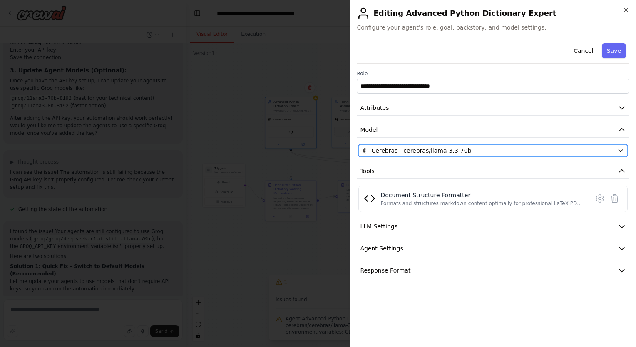
click at [502, 154] on div "Cerebras - cerebras/llama-3.3-70b" at bounding box center [488, 151] width 252 height 8
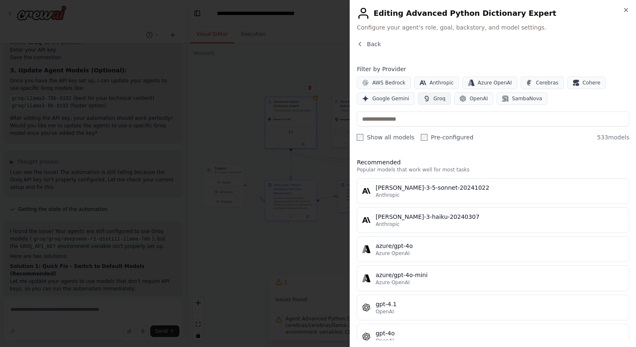
click at [435, 98] on span "Groq" at bounding box center [439, 98] width 12 height 7
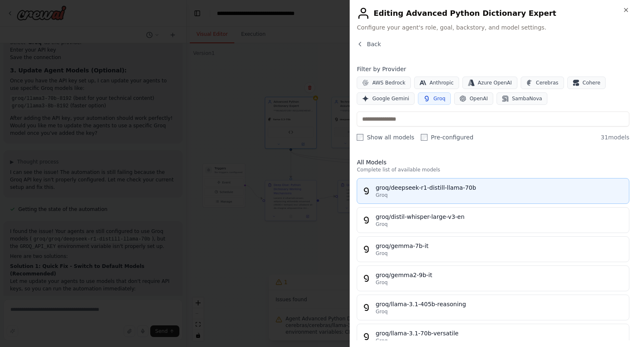
click at [449, 188] on div "groq/deepseek-r1-distill-llama-70b" at bounding box center [500, 188] width 249 height 8
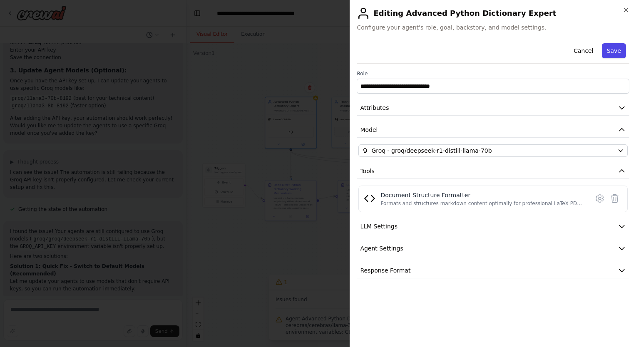
click at [615, 52] on button "Save" at bounding box center [614, 50] width 24 height 15
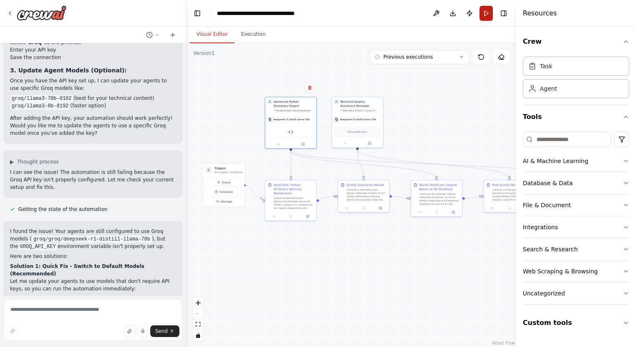
click at [485, 12] on button "Run" at bounding box center [486, 13] width 13 height 15
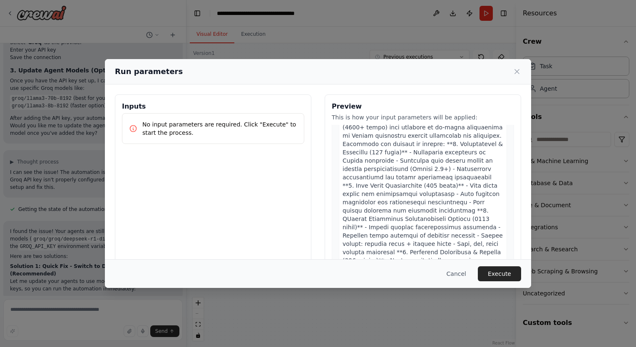
click at [479, 209] on div at bounding box center [423, 306] width 168 height 391
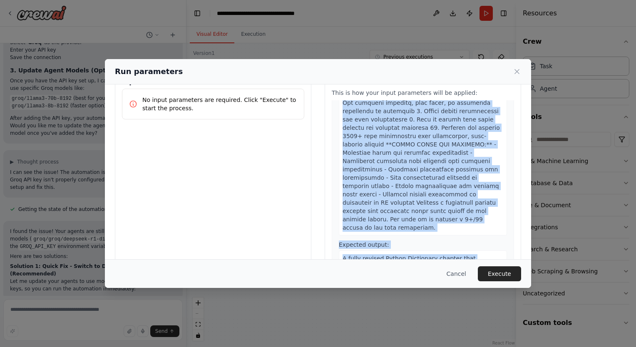
scroll to position [1124, 0]
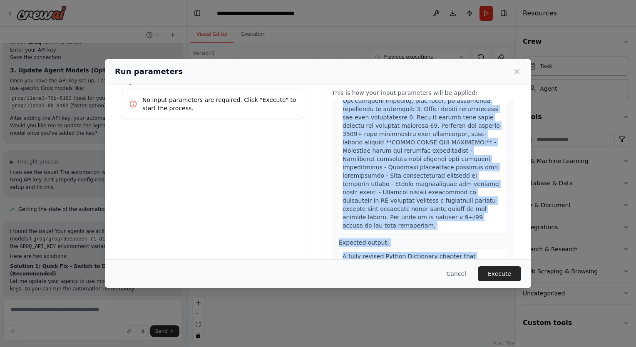
drag, startPoint x: 339, startPoint y: 164, endPoint x: 490, endPoint y: 217, distance: 159.6
click at [490, 217] on div "1 Deep Dive: Python Dictionary Working Mechanisms Description: Expected output:…" at bounding box center [423, 180] width 182 height 160
copy div "Create a comprehensive, standalone technical chapter (4000+ words) that provide…"
click at [517, 73] on icon at bounding box center [517, 71] width 8 height 8
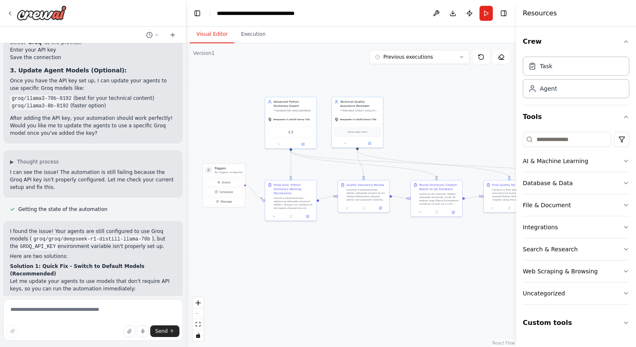
click at [518, 70] on div at bounding box center [517, 173] width 3 height 347
click at [67, 312] on textarea at bounding box center [92, 320] width 179 height 42
type textarea "**********"
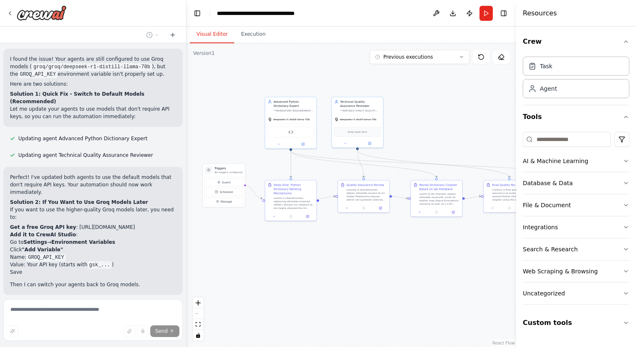
scroll to position [23939, 0]
type textarea "**********"
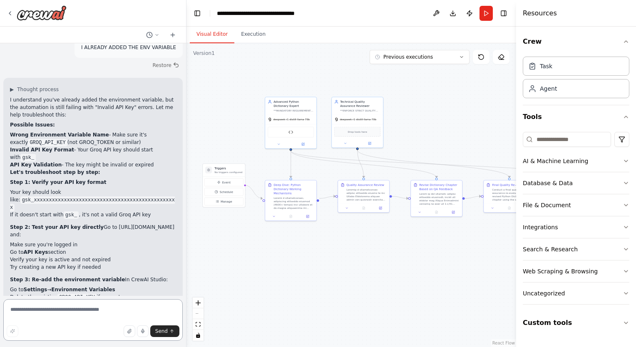
scroll to position [24277, 0]
